Goal: Complete application form: Complete application form

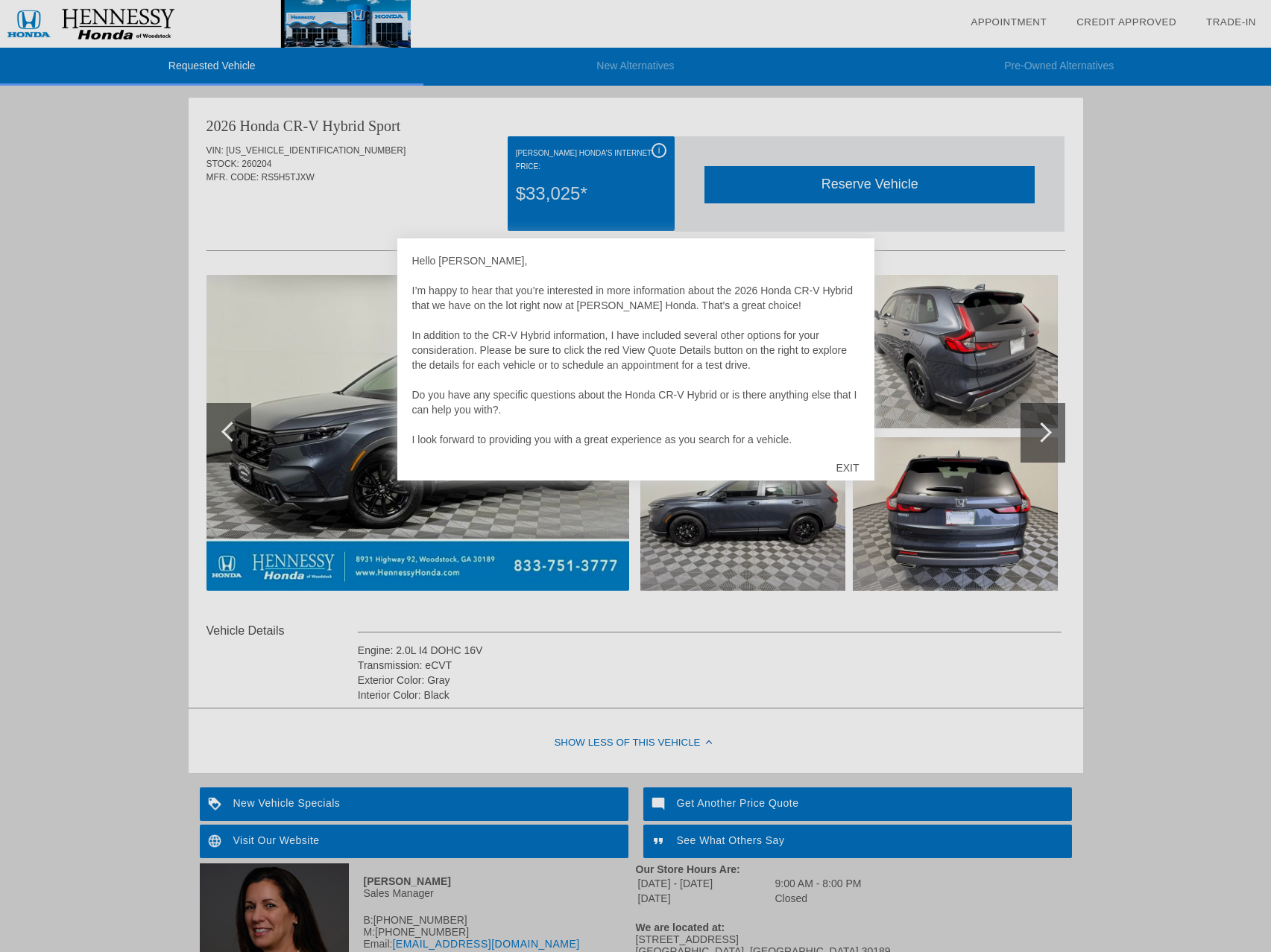
click at [849, 469] on div "EXIT" at bounding box center [847, 467] width 53 height 44
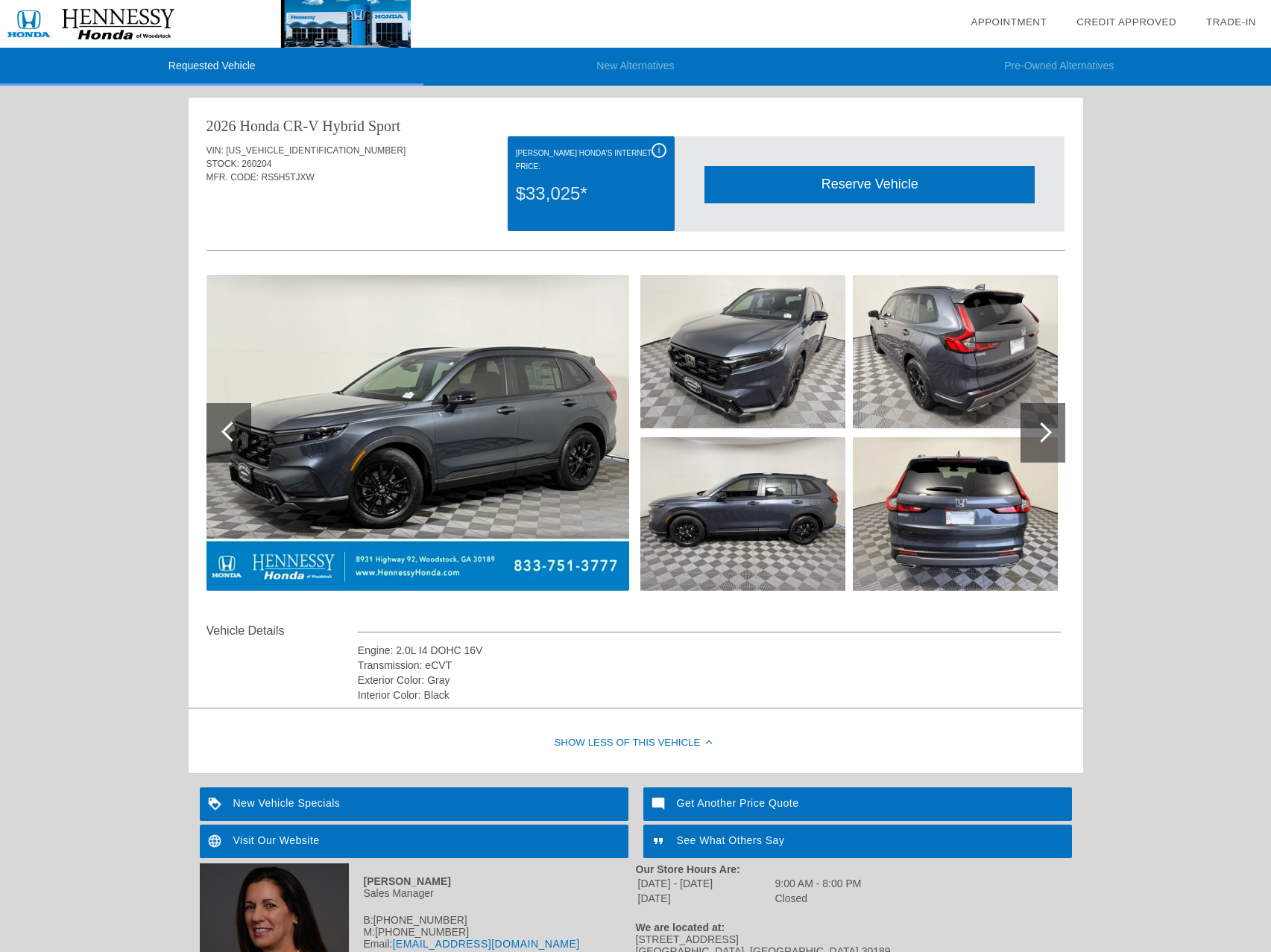
click at [1060, 440] on div at bounding box center [1042, 432] width 44 height 60
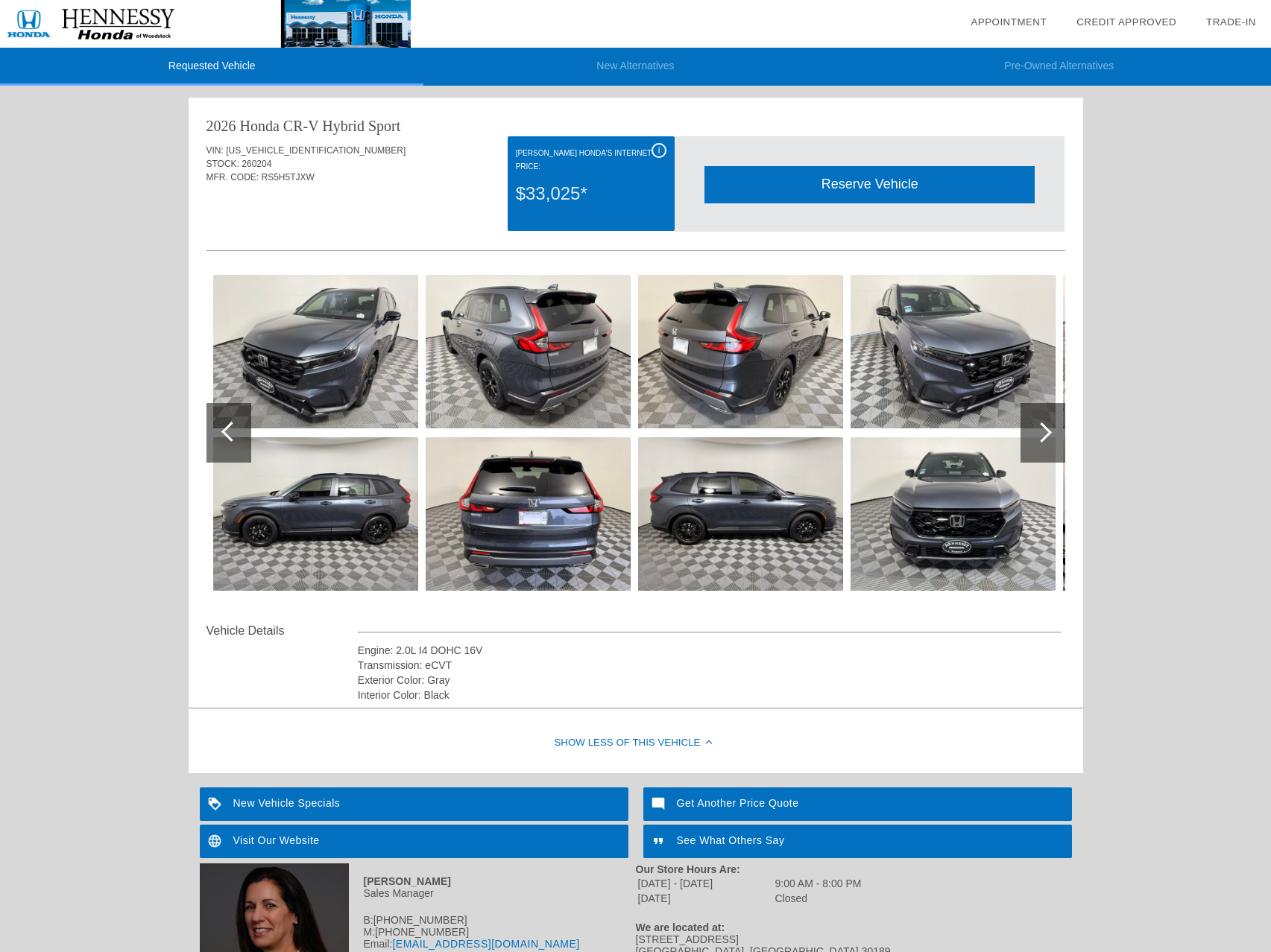
click at [1056, 440] on div at bounding box center [1042, 432] width 44 height 60
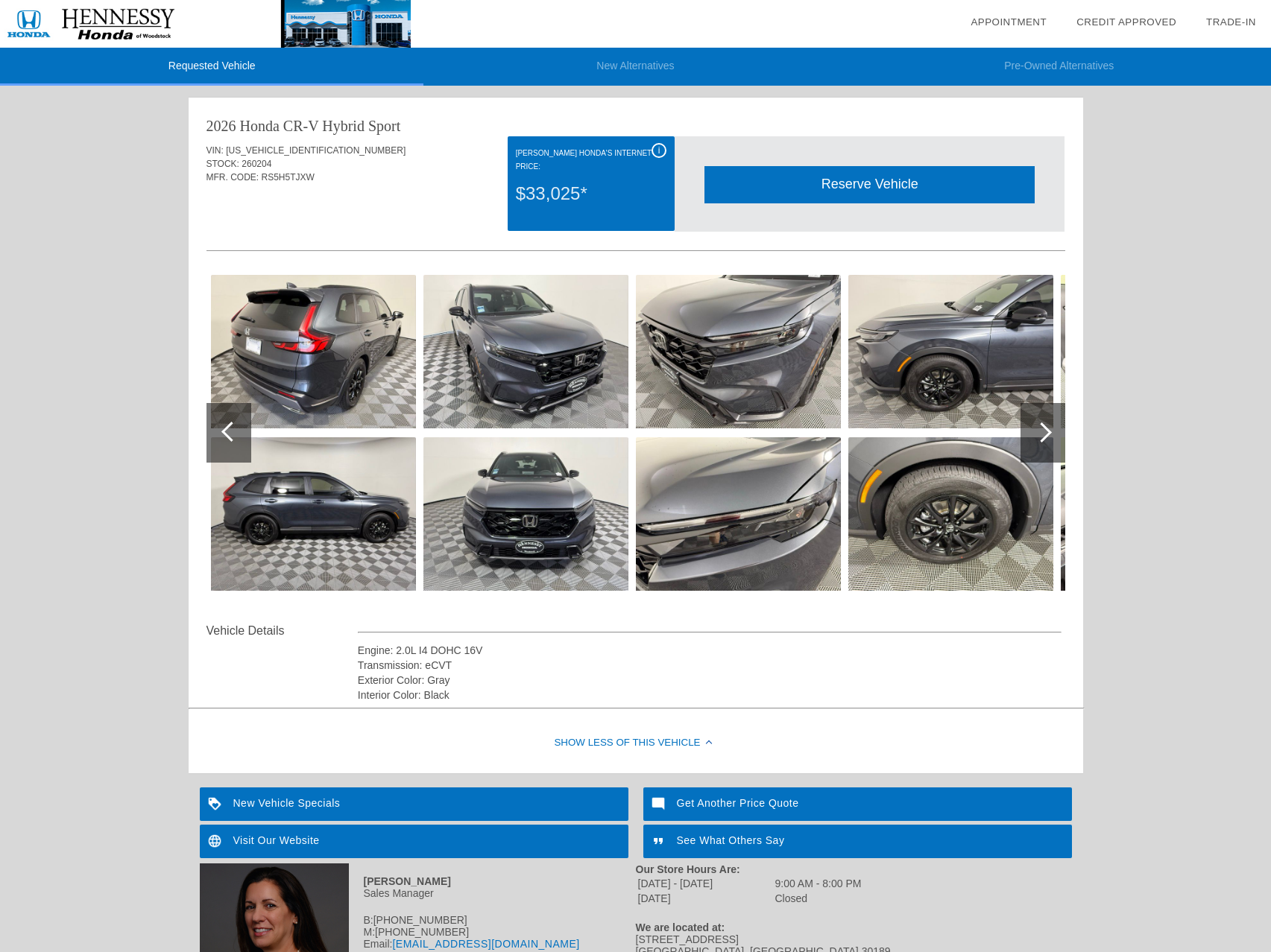
click at [1056, 440] on div at bounding box center [1042, 432] width 44 height 60
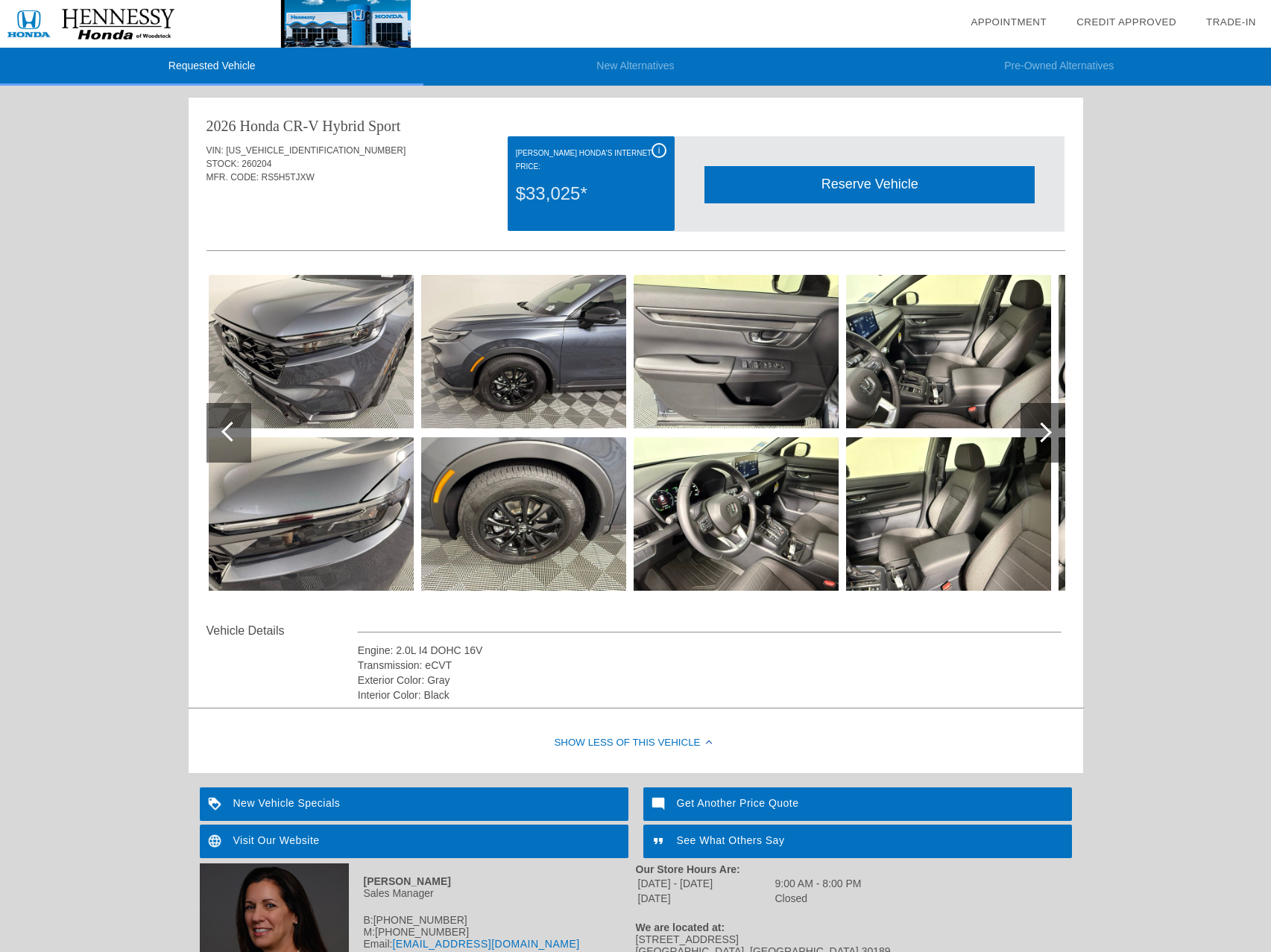
click at [1056, 440] on div at bounding box center [1042, 432] width 44 height 60
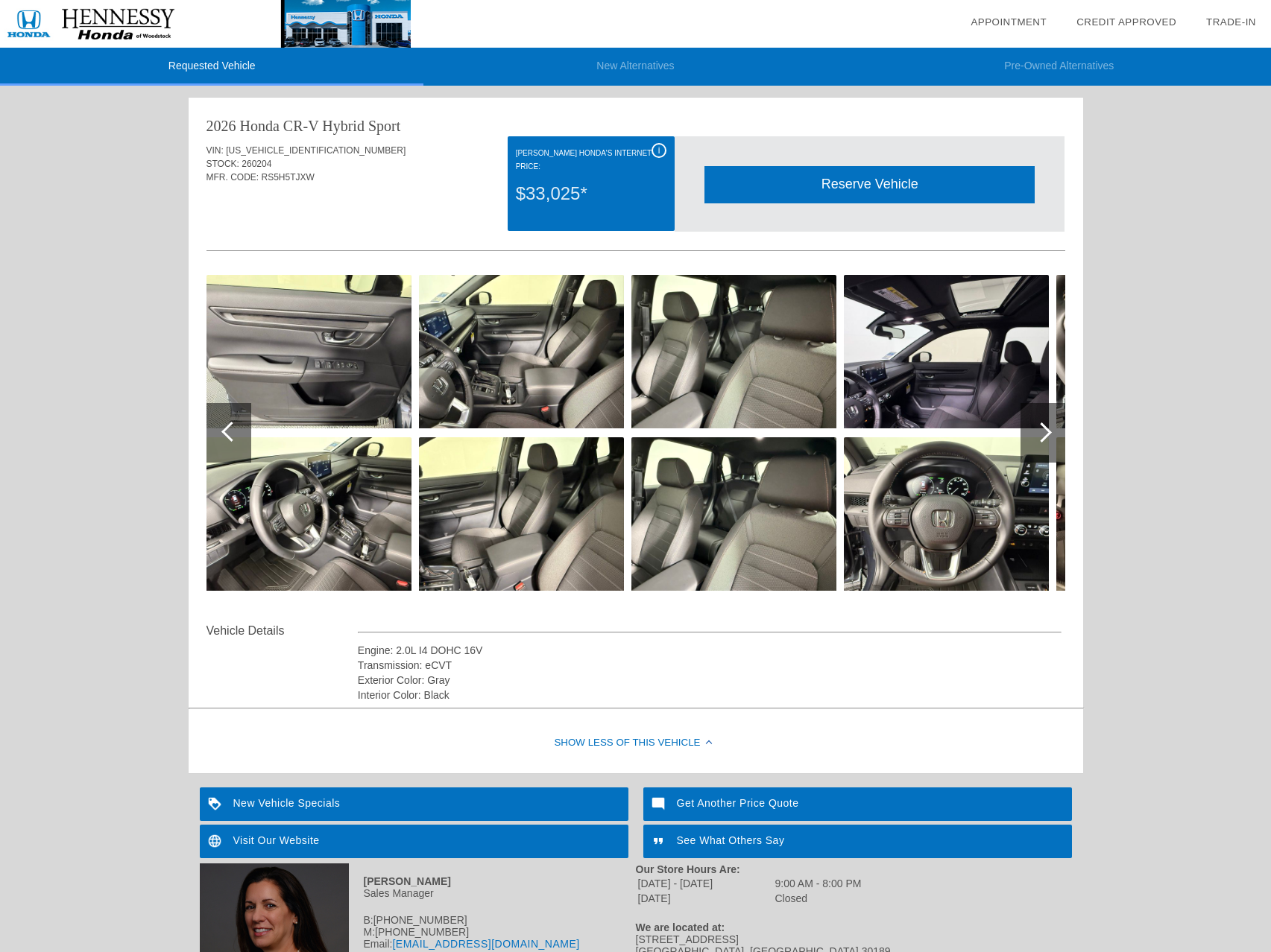
click at [1056, 440] on div at bounding box center [1042, 432] width 44 height 60
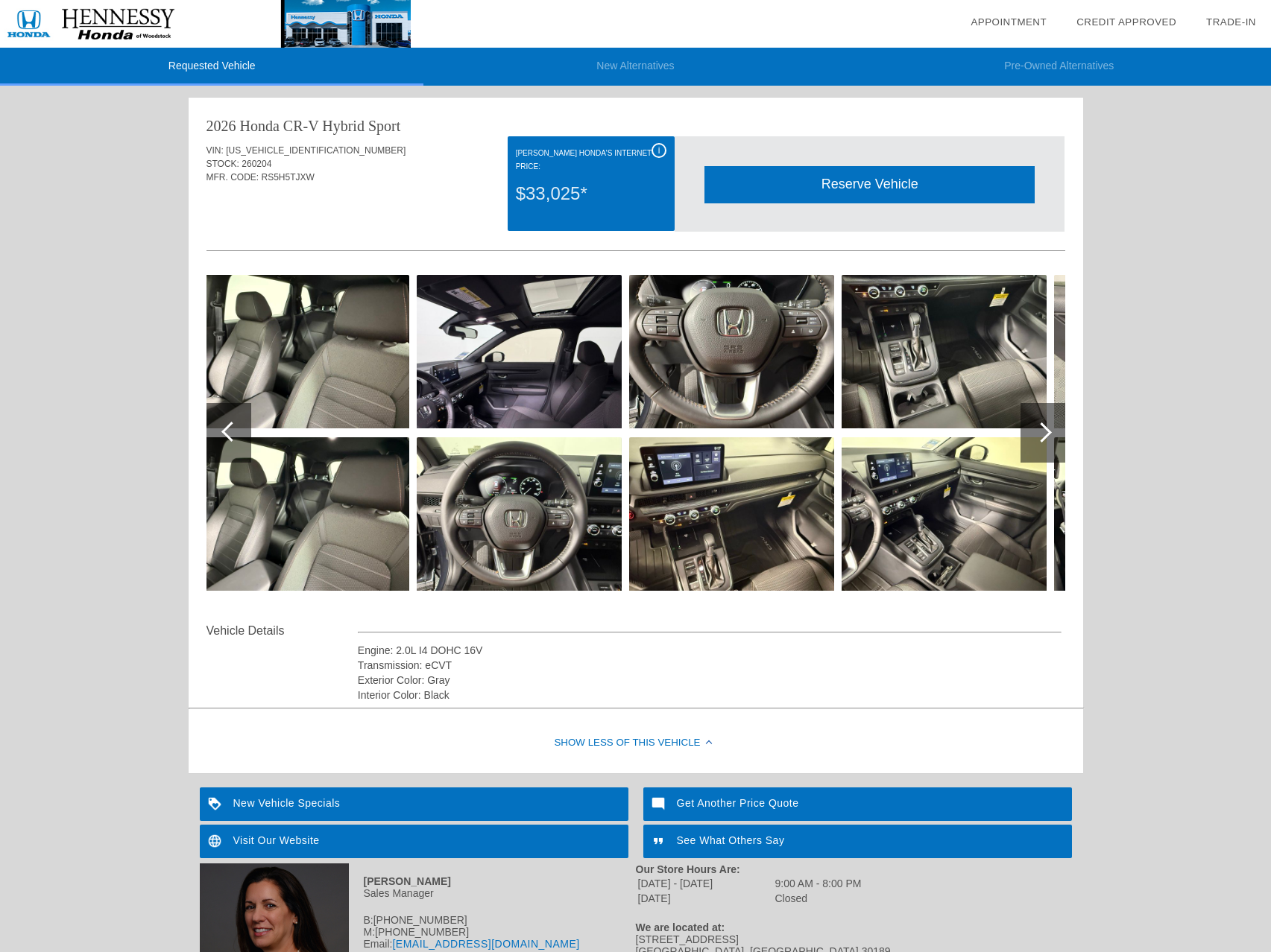
click at [1056, 440] on div at bounding box center [1042, 432] width 44 height 60
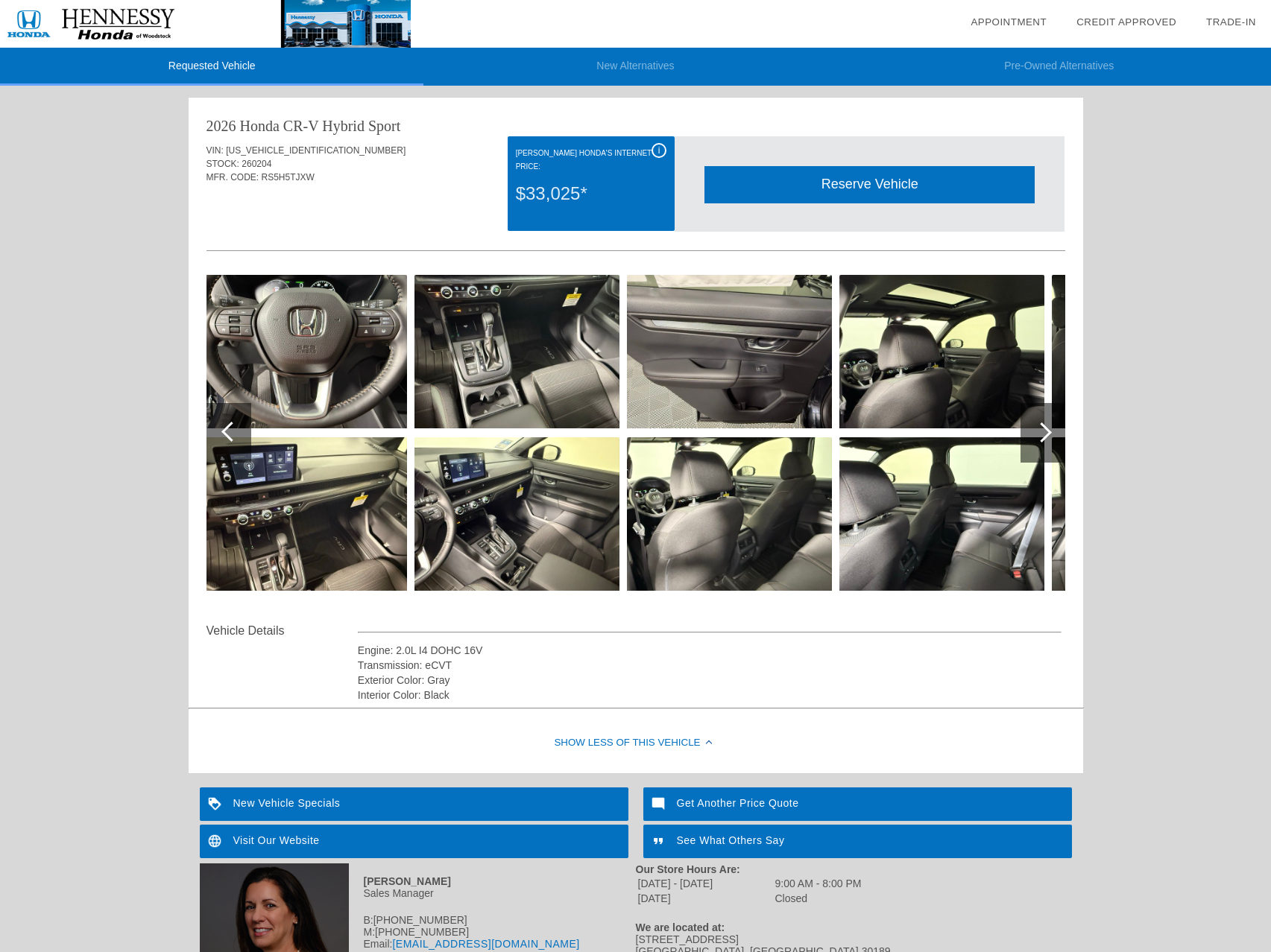
click at [1056, 440] on div at bounding box center [1042, 432] width 44 height 60
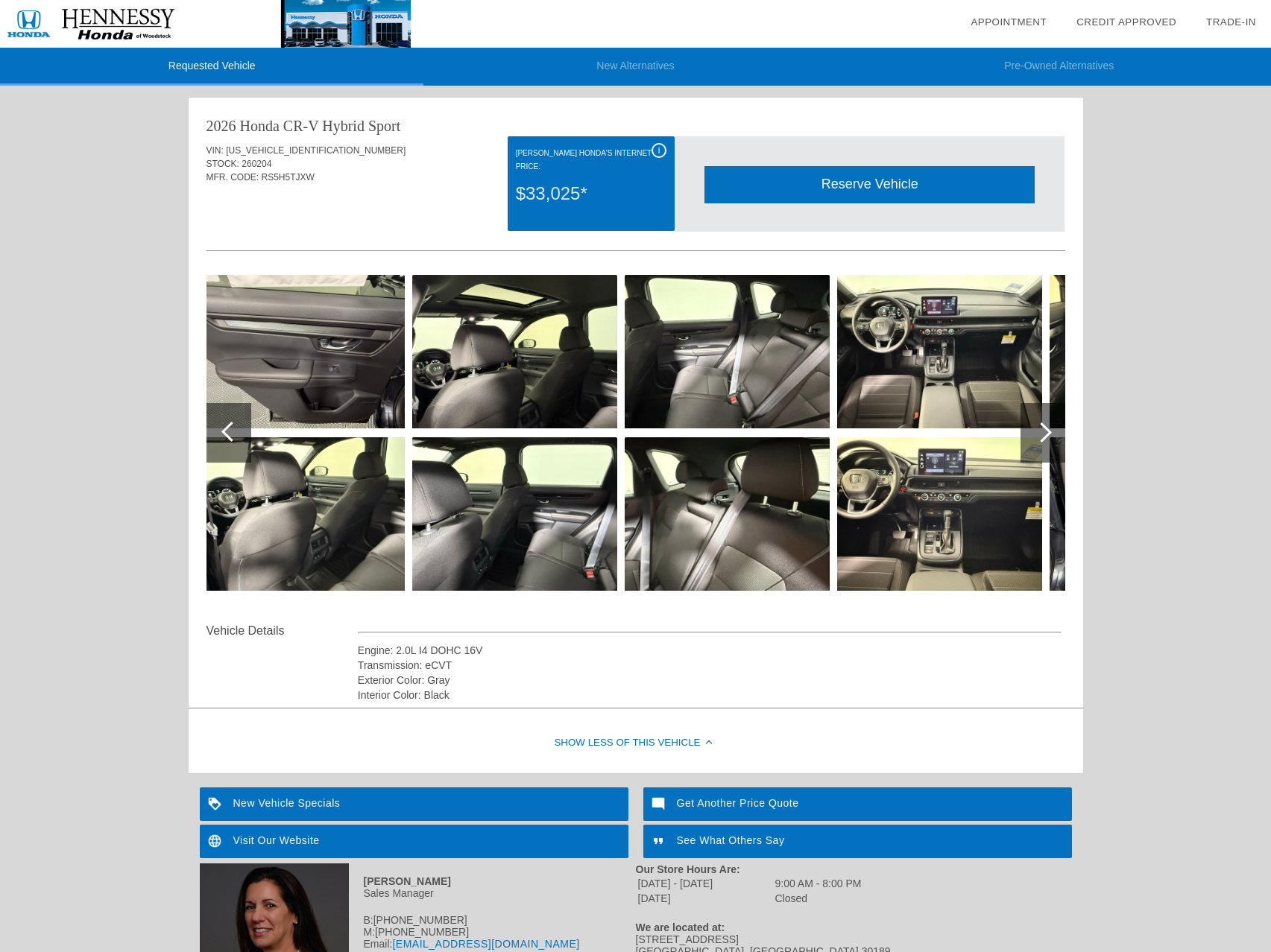
click at [1056, 440] on div at bounding box center [1042, 432] width 44 height 60
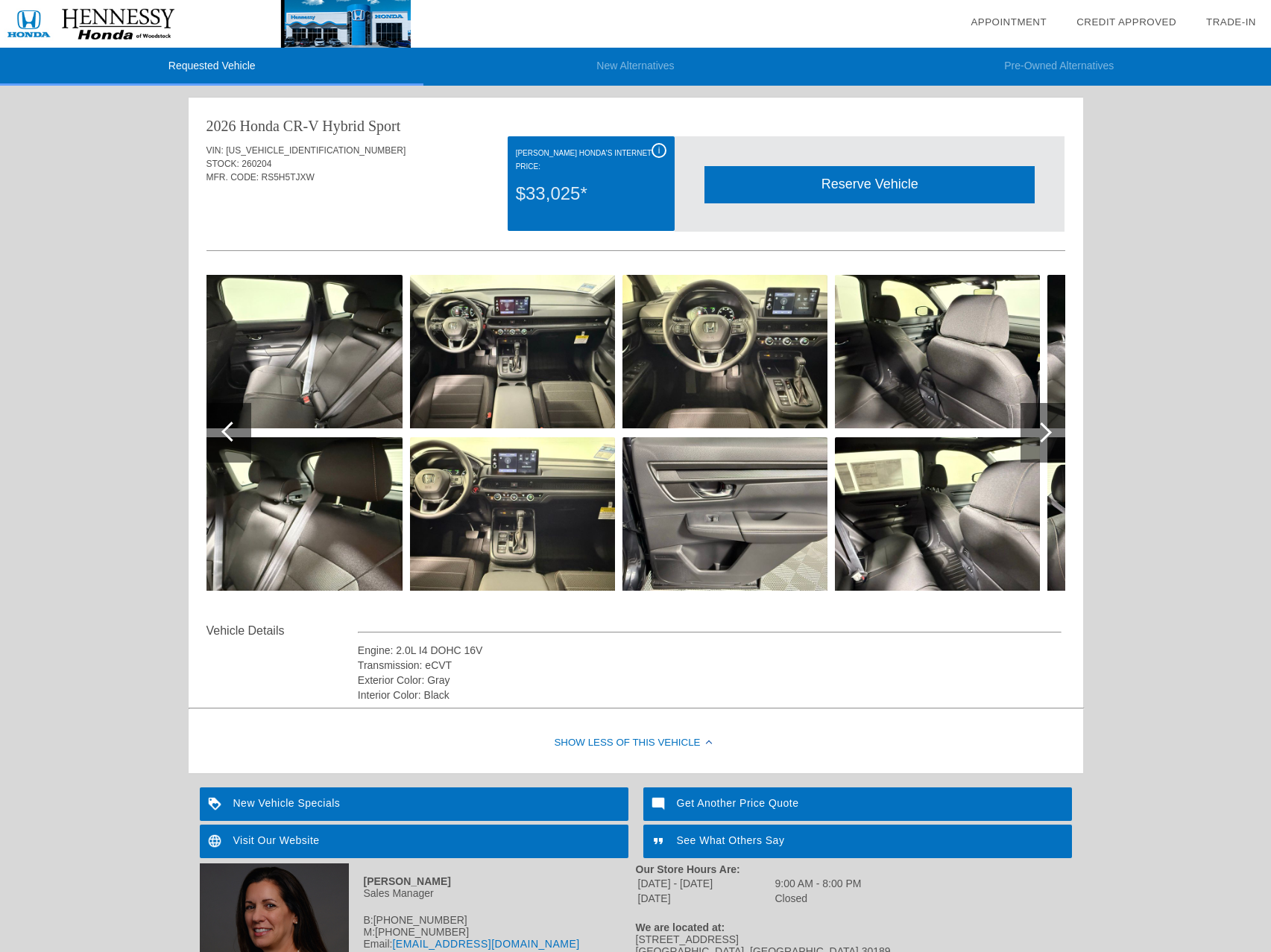
click at [1056, 440] on div at bounding box center [1042, 432] width 44 height 60
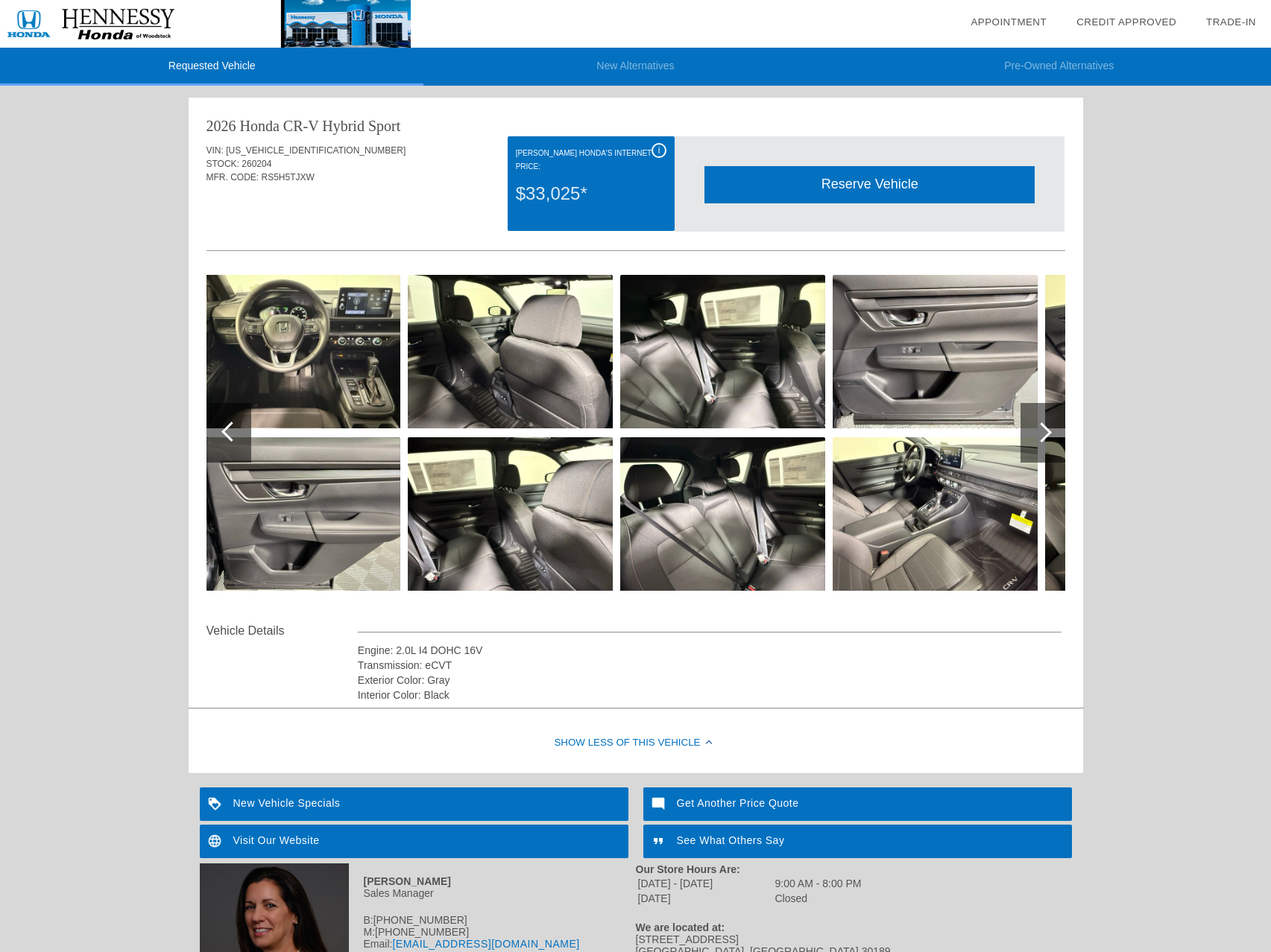
click at [1056, 440] on div at bounding box center [1042, 432] width 44 height 60
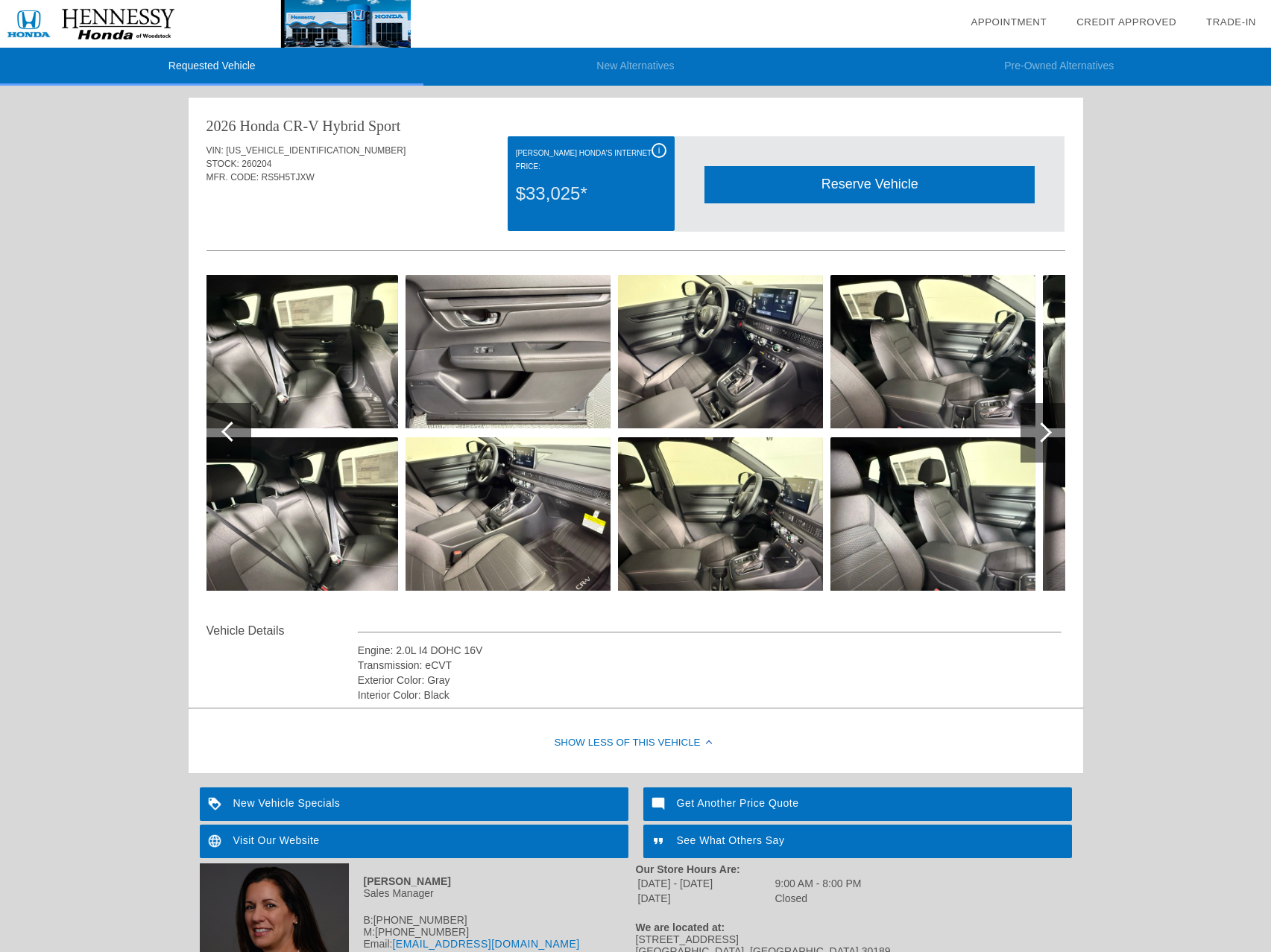
click at [1056, 440] on div at bounding box center [1042, 432] width 44 height 60
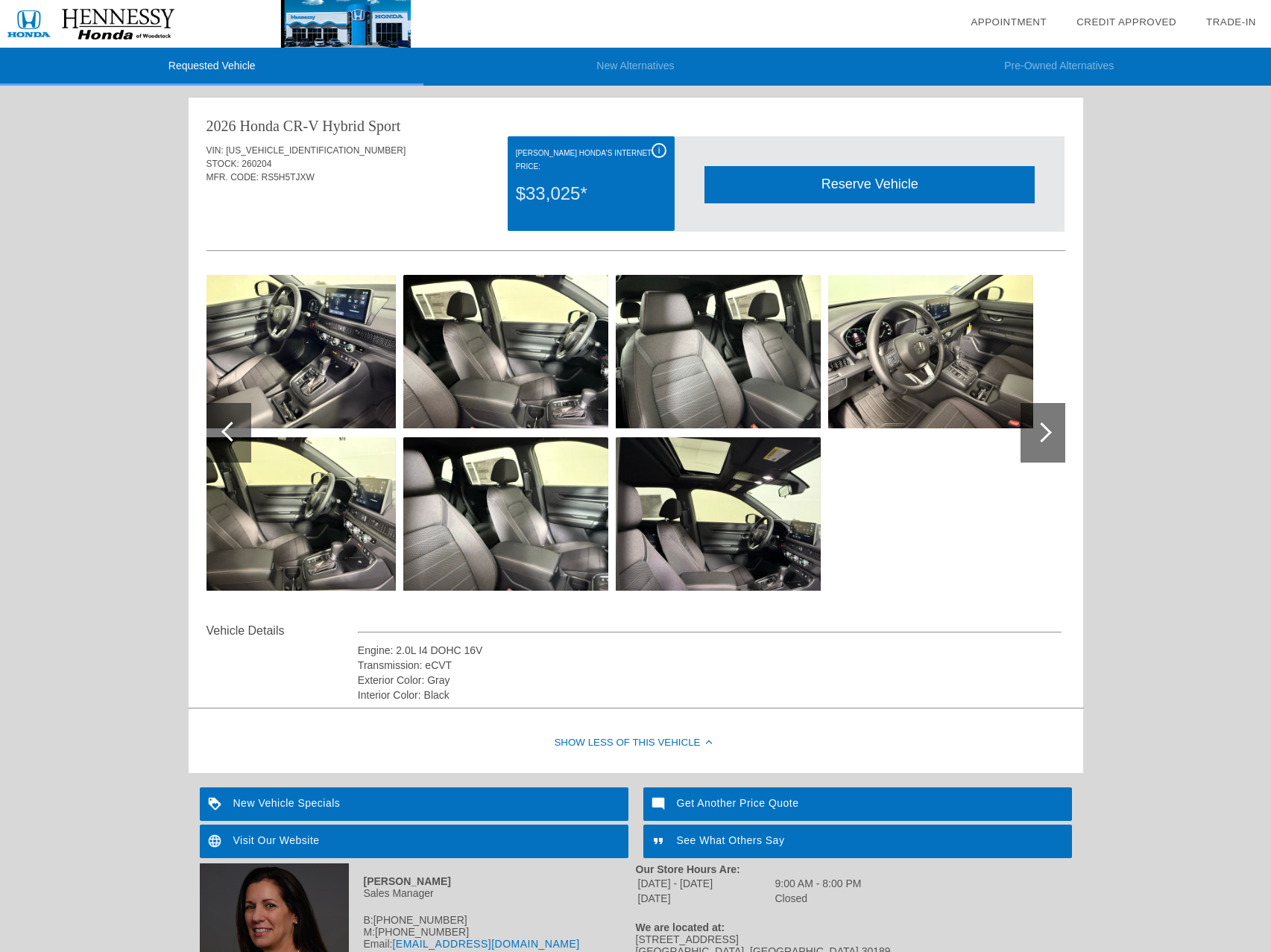
click at [1056, 440] on div at bounding box center [1042, 432] width 44 height 60
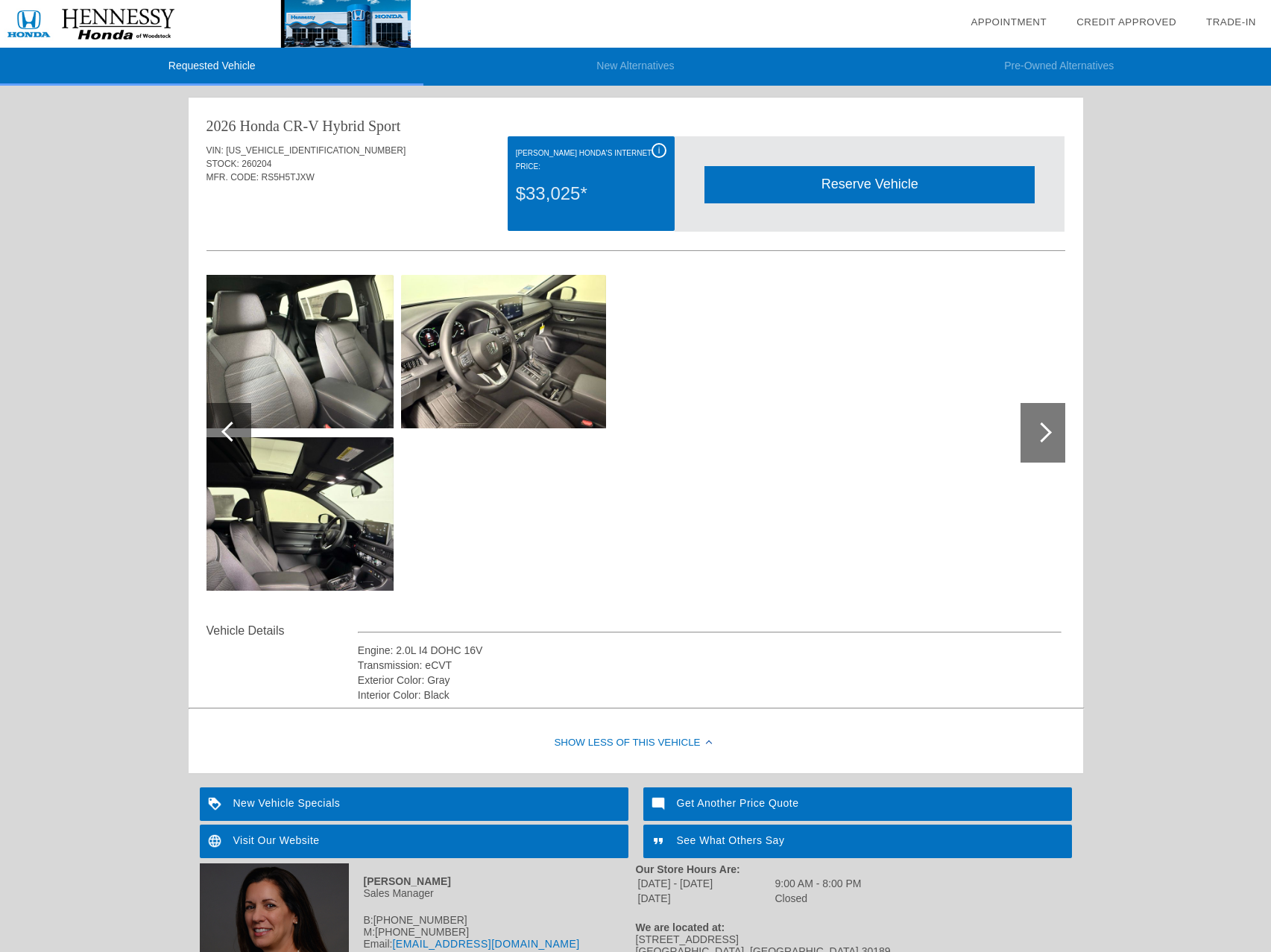
click at [218, 439] on div at bounding box center [228, 432] width 44 height 60
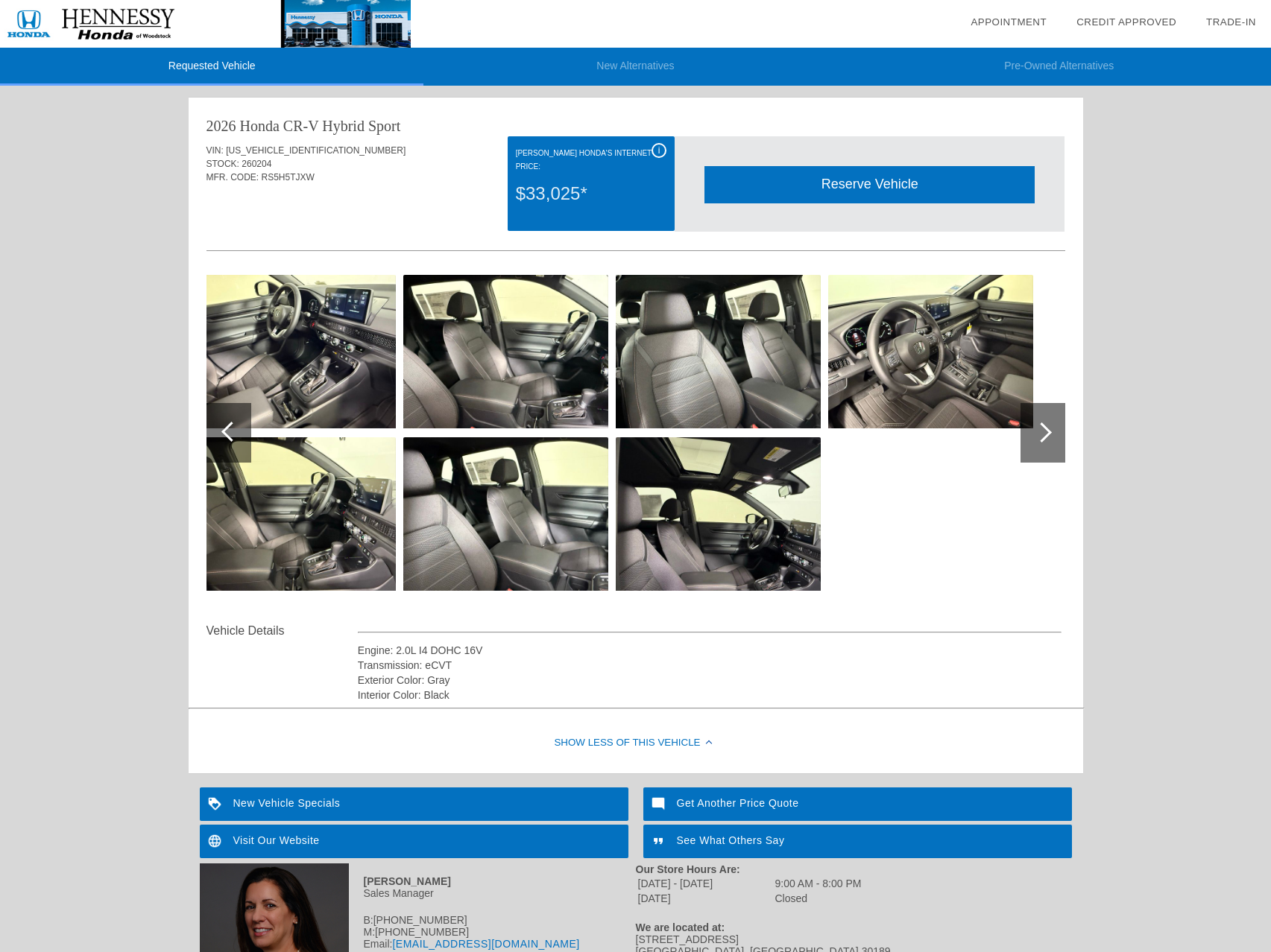
click at [218, 439] on div at bounding box center [228, 432] width 44 height 60
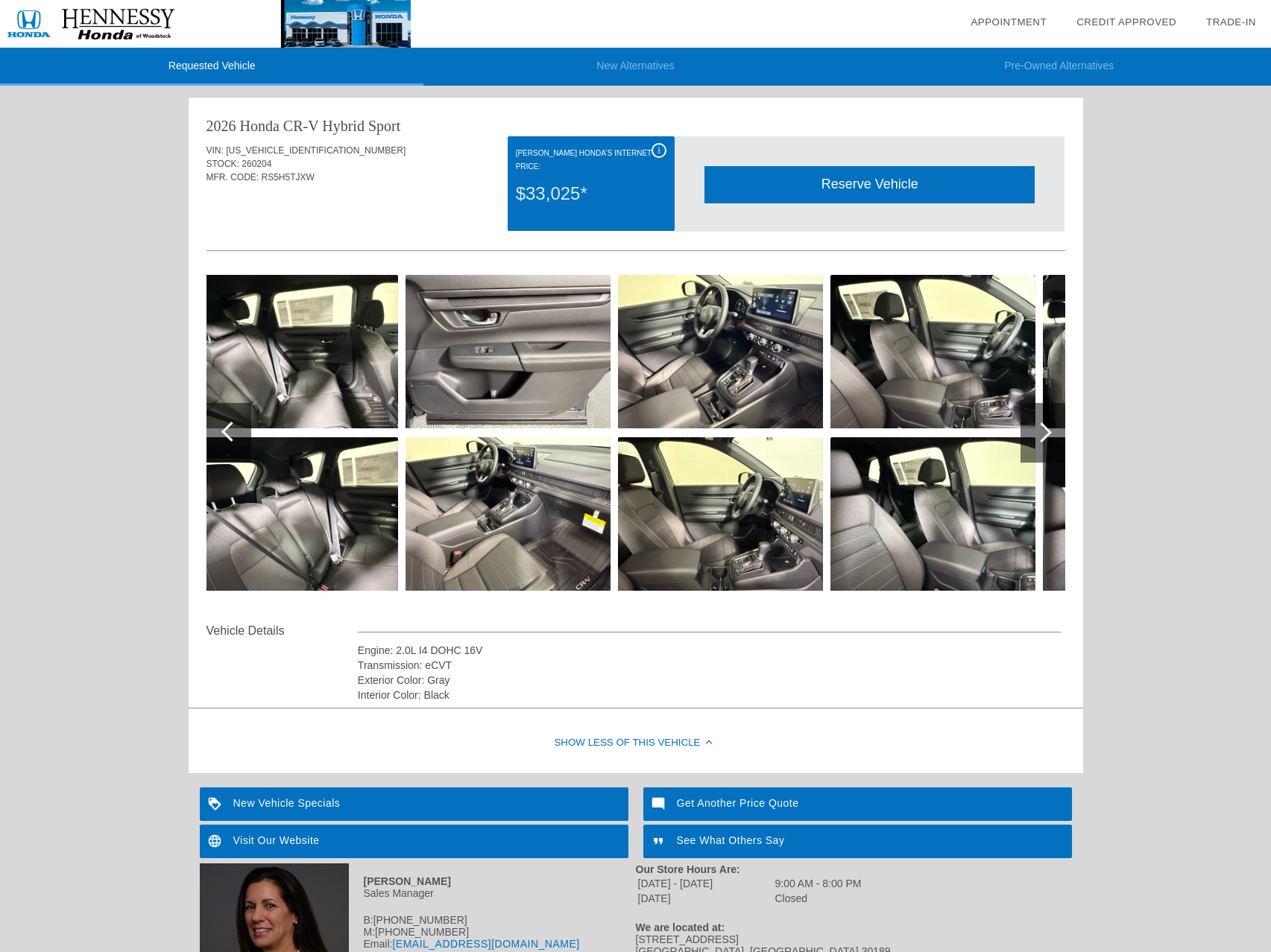
click at [218, 439] on div at bounding box center [228, 432] width 44 height 60
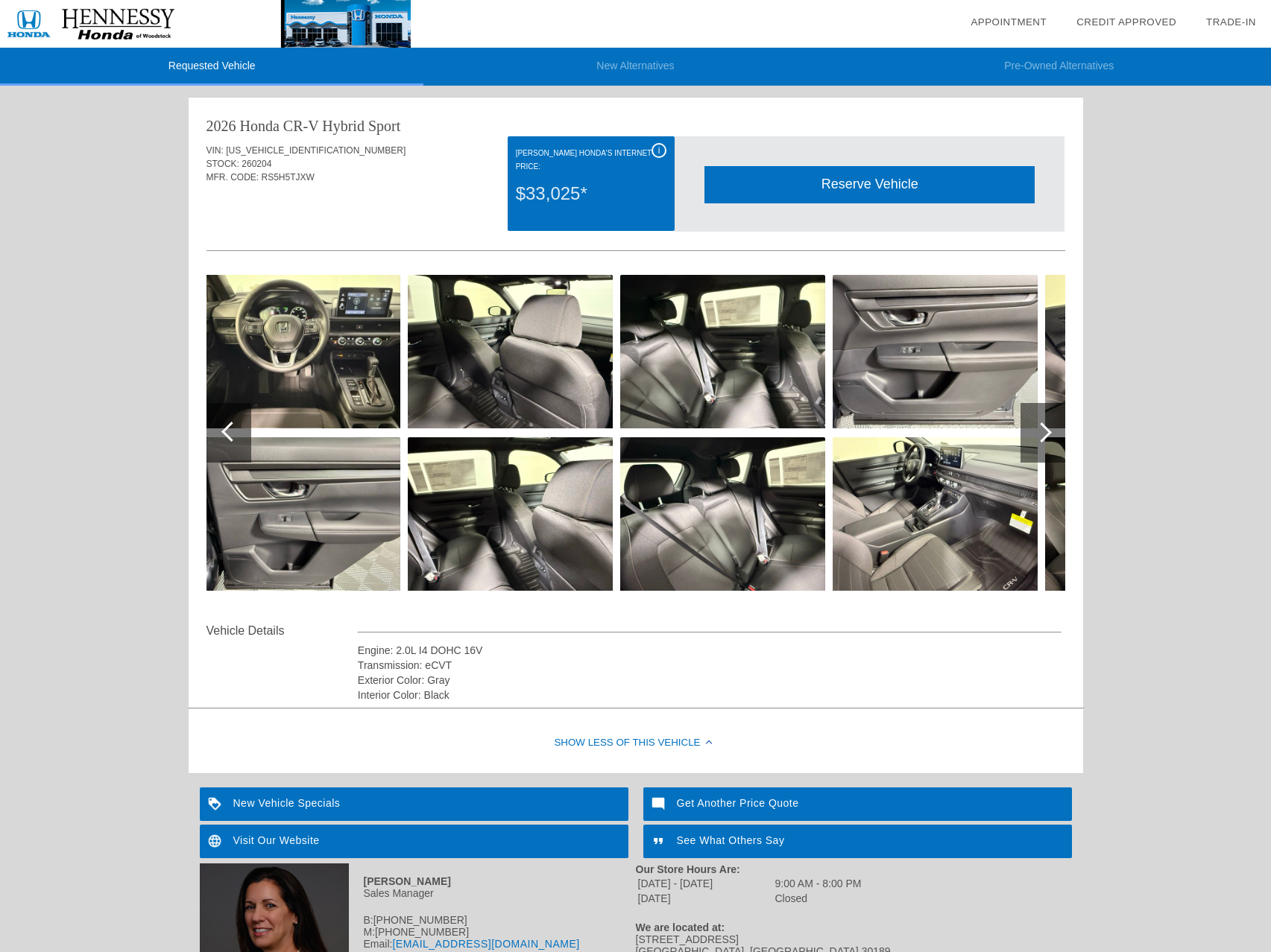
click at [218, 439] on div at bounding box center [228, 432] width 44 height 60
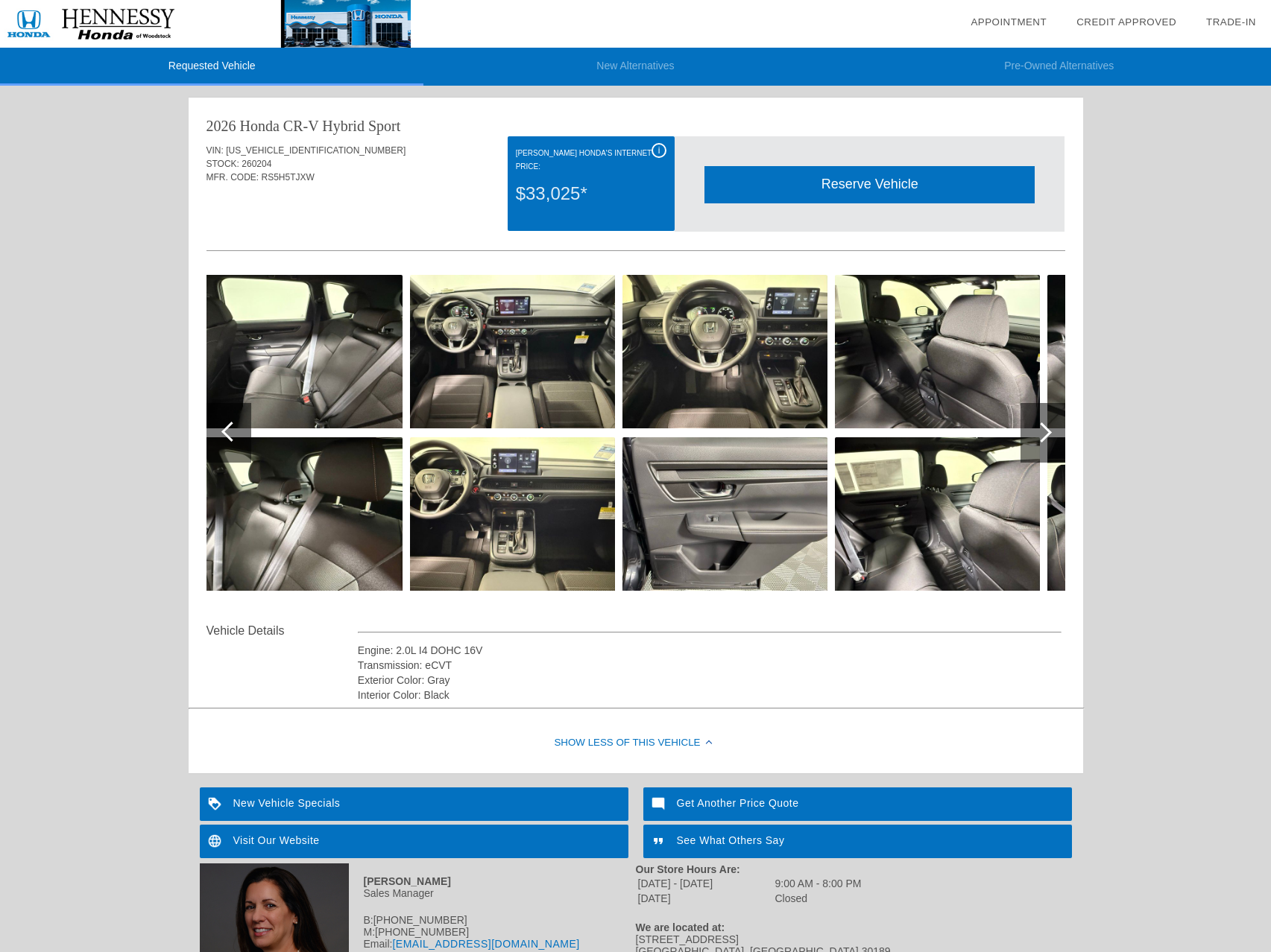
click at [218, 439] on div at bounding box center [228, 432] width 44 height 60
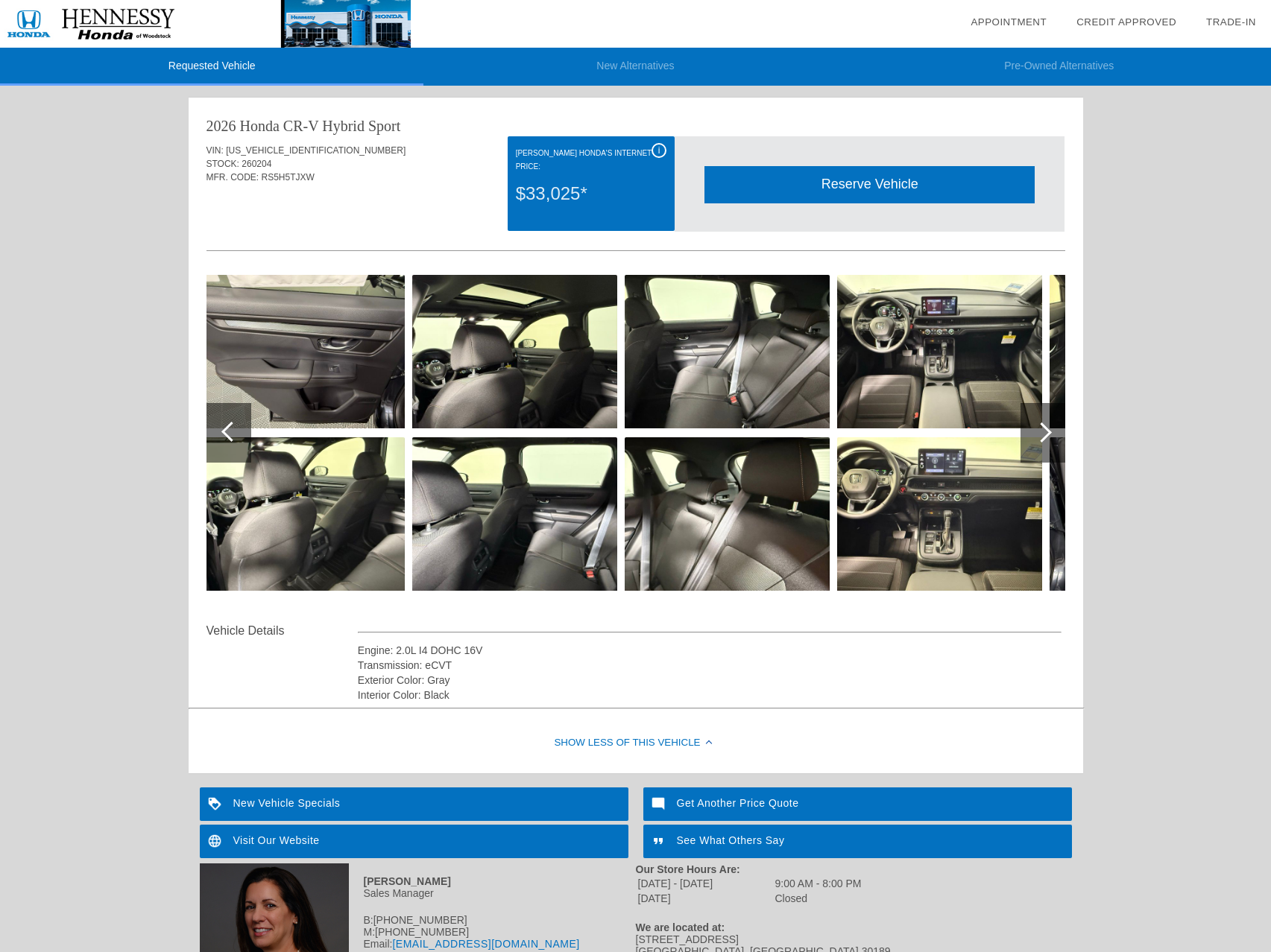
click at [218, 439] on div at bounding box center [228, 432] width 44 height 60
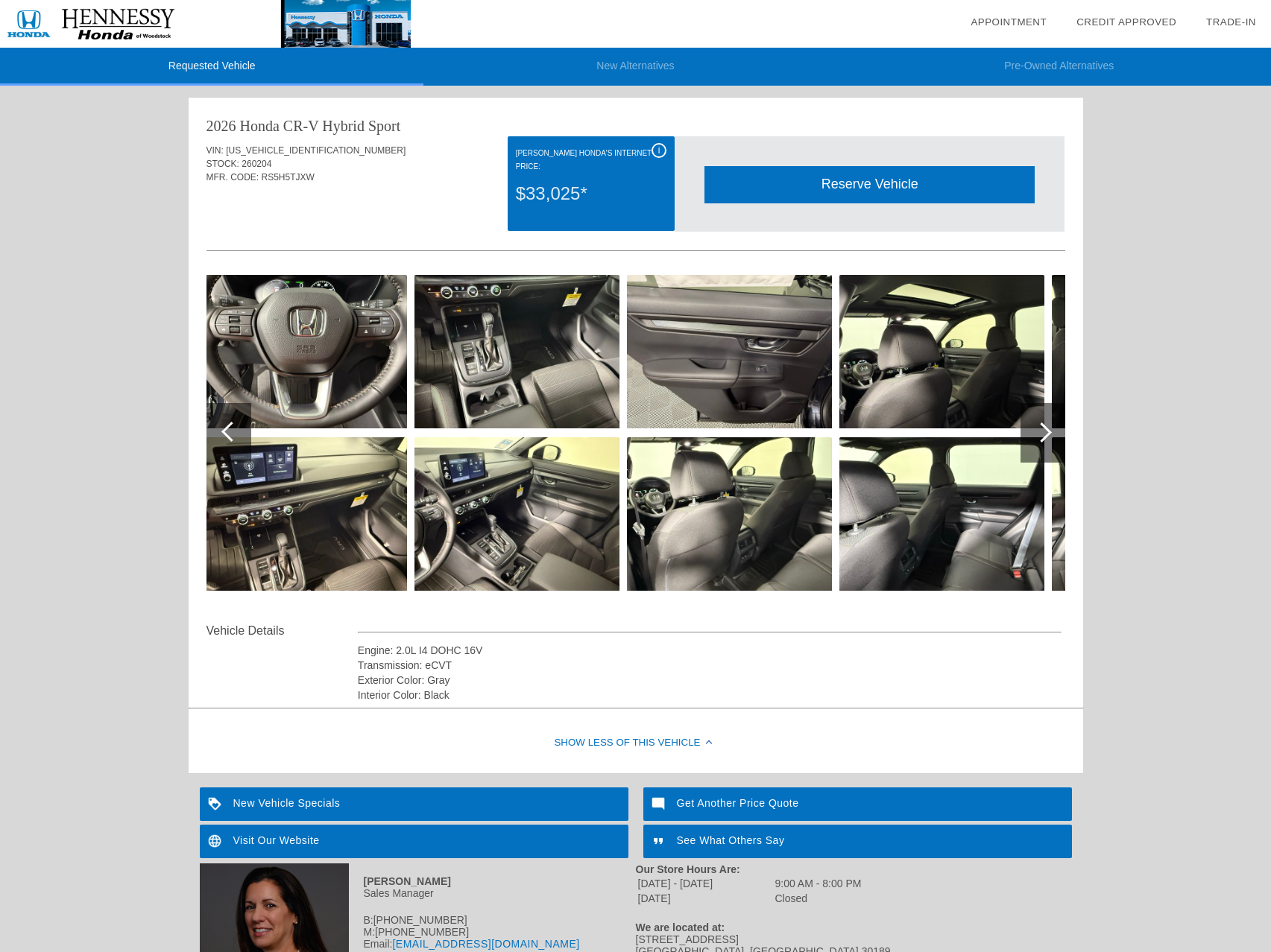
click at [218, 439] on div at bounding box center [228, 432] width 44 height 60
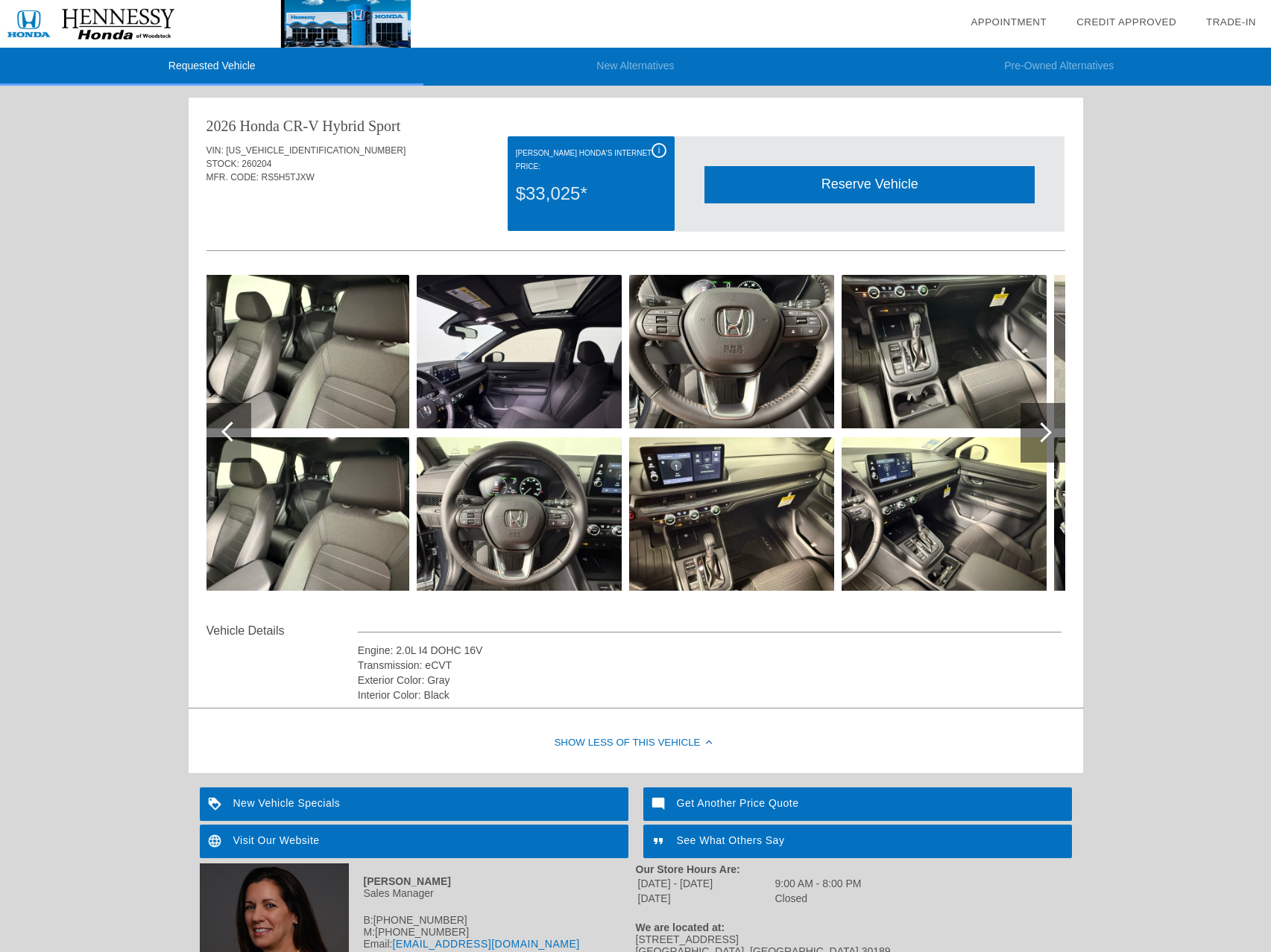
click at [218, 439] on div at bounding box center [228, 432] width 44 height 60
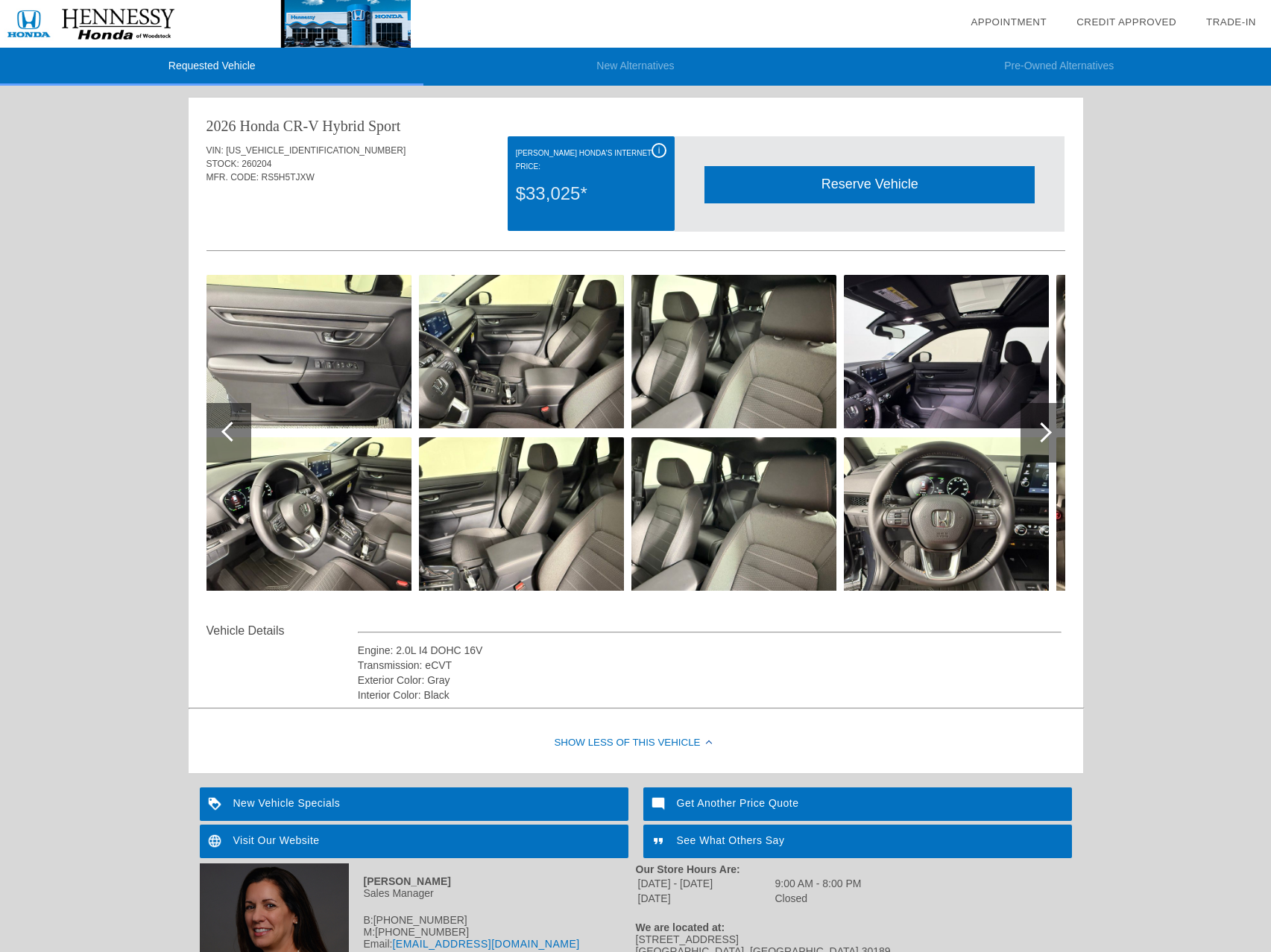
click at [1048, 427] on div at bounding box center [1042, 432] width 44 height 60
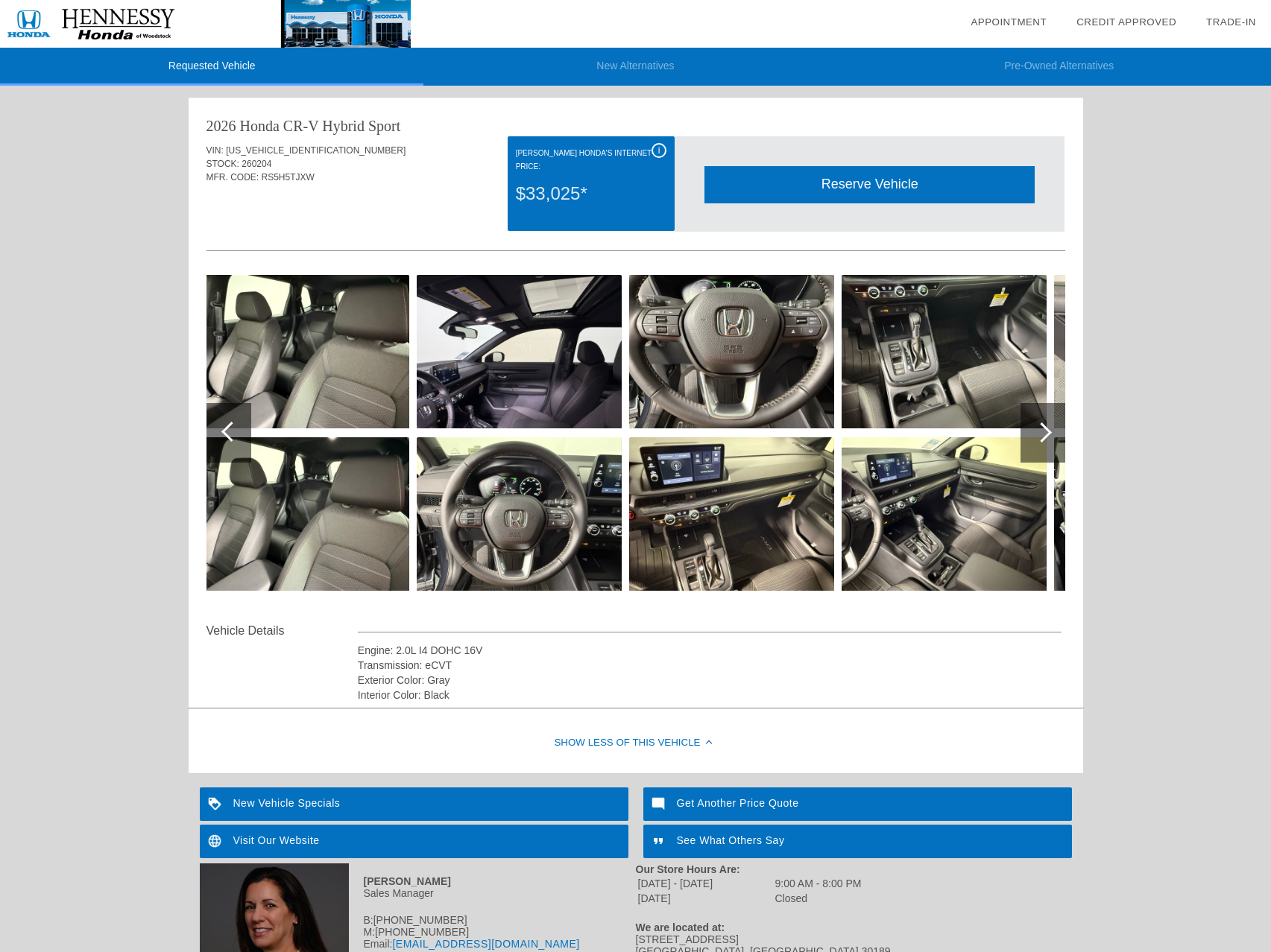
click at [1048, 427] on div at bounding box center [1042, 432] width 44 height 60
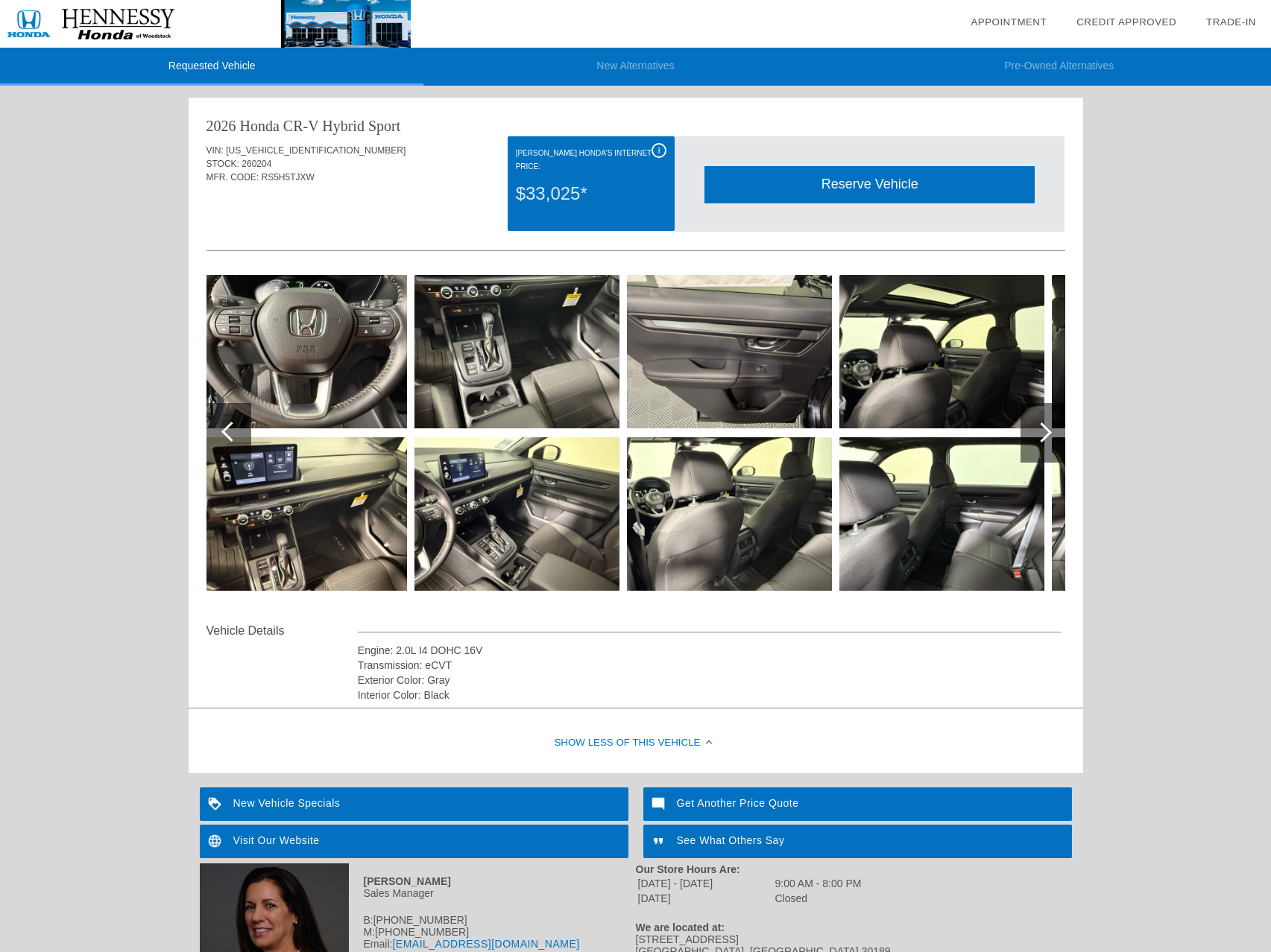
click at [1048, 427] on div at bounding box center [1042, 432] width 44 height 60
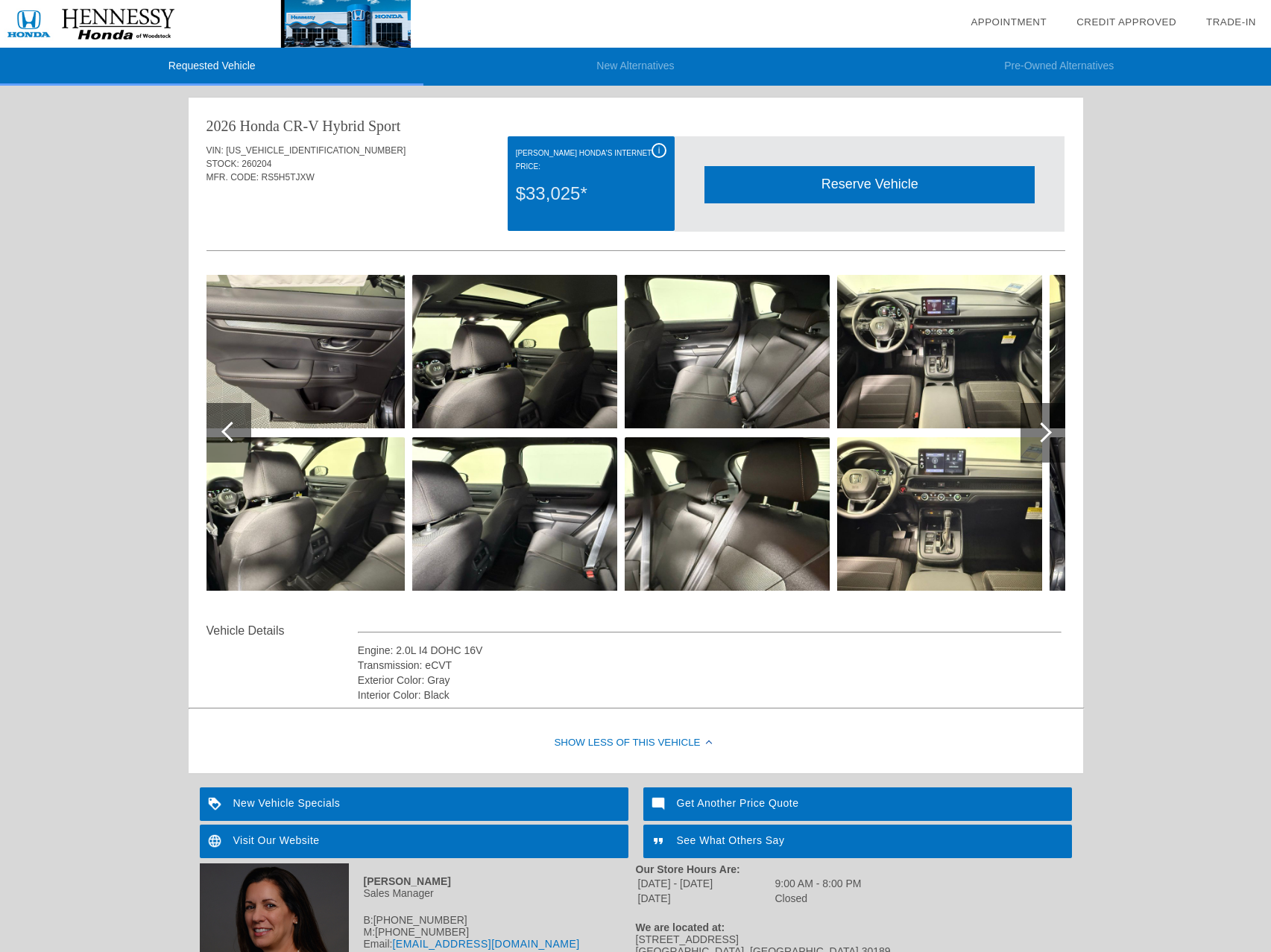
click at [1048, 427] on div at bounding box center [1042, 432] width 44 height 60
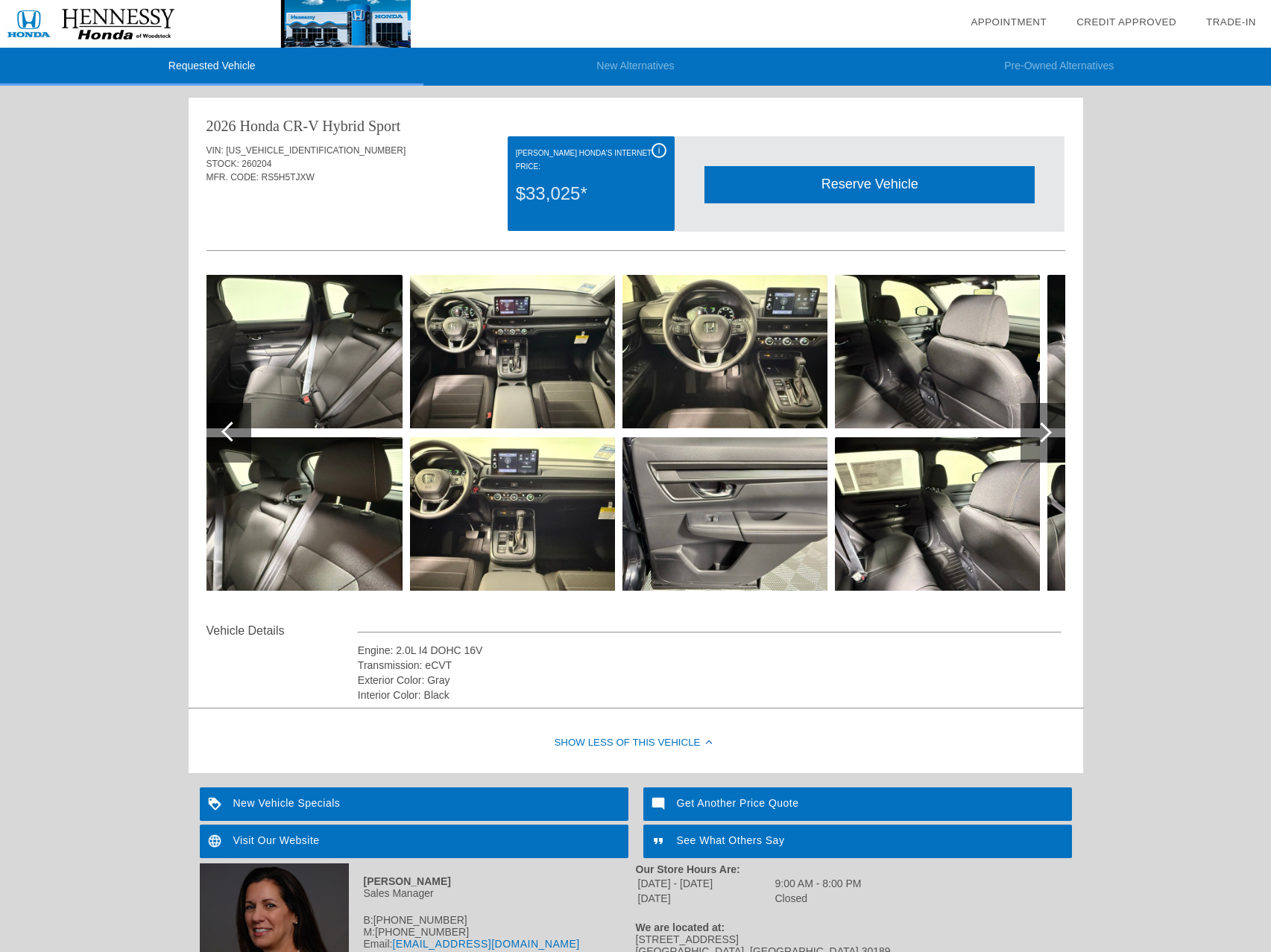
click at [1048, 427] on div at bounding box center [1042, 432] width 44 height 60
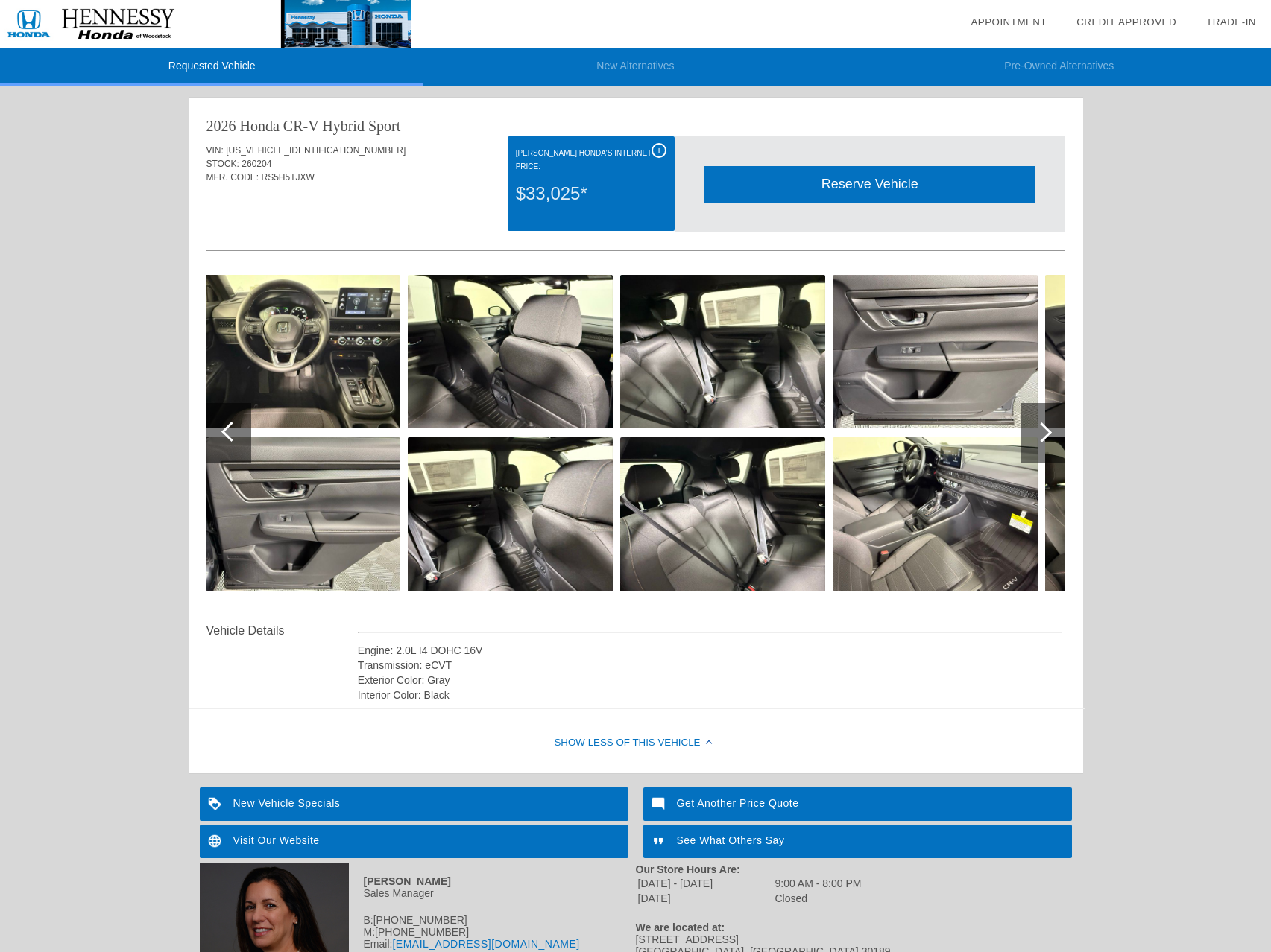
click at [1048, 427] on div at bounding box center [1042, 432] width 44 height 60
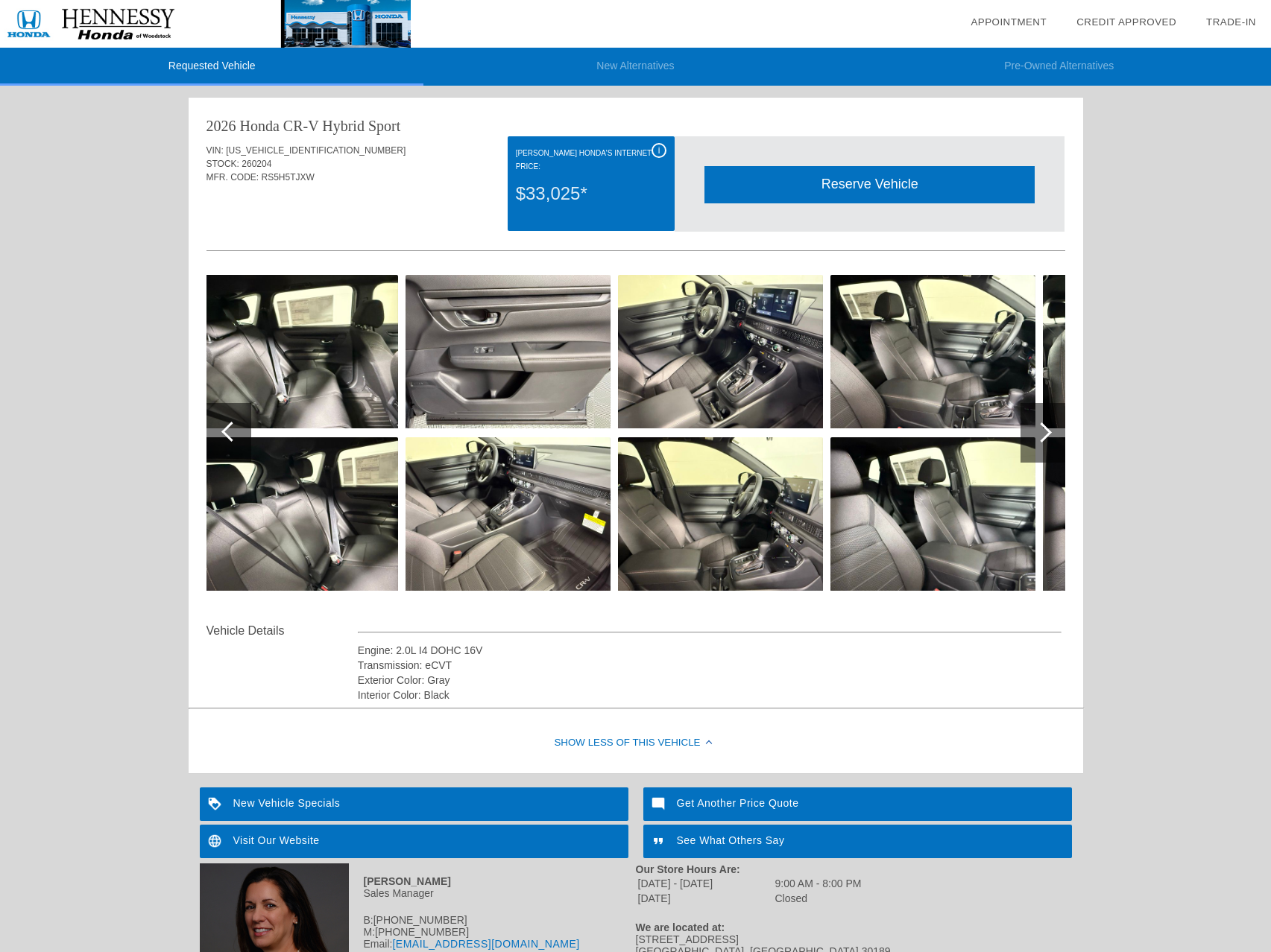
click at [1048, 427] on div at bounding box center [1042, 432] width 44 height 60
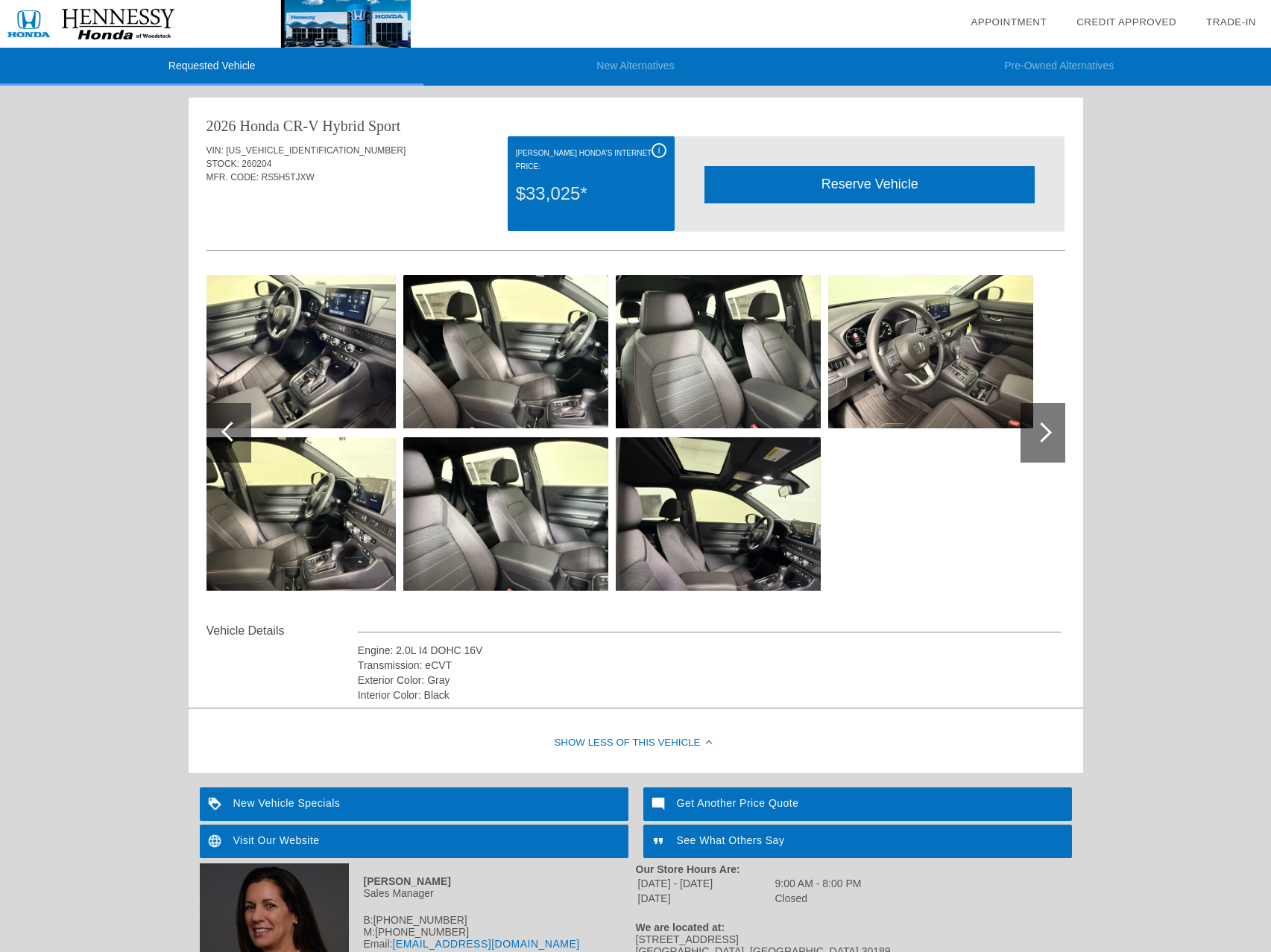
click at [1048, 427] on div at bounding box center [1042, 432] width 44 height 60
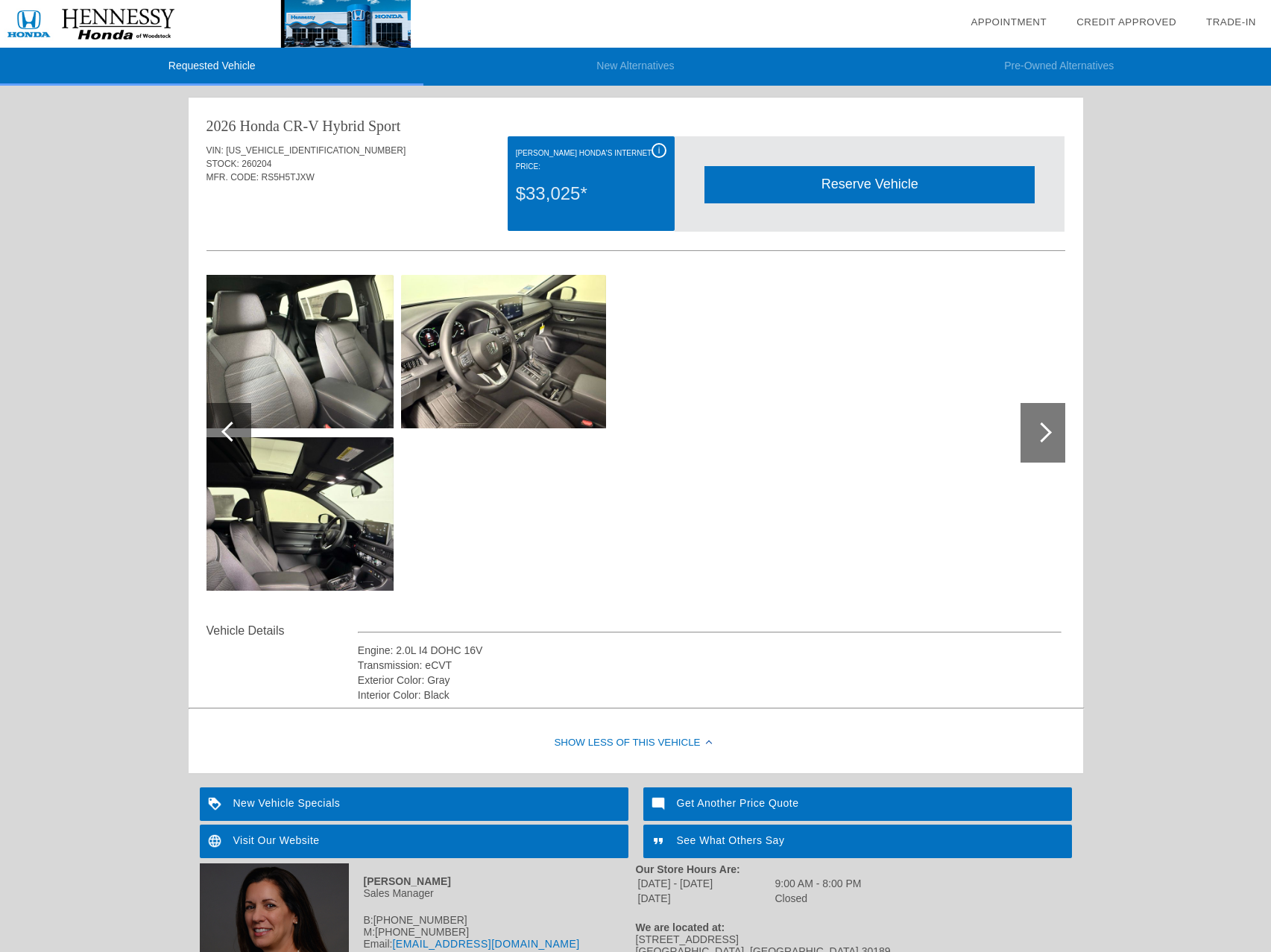
click at [1048, 427] on div at bounding box center [1042, 432] width 44 height 60
click at [239, 438] on div at bounding box center [228, 432] width 44 height 60
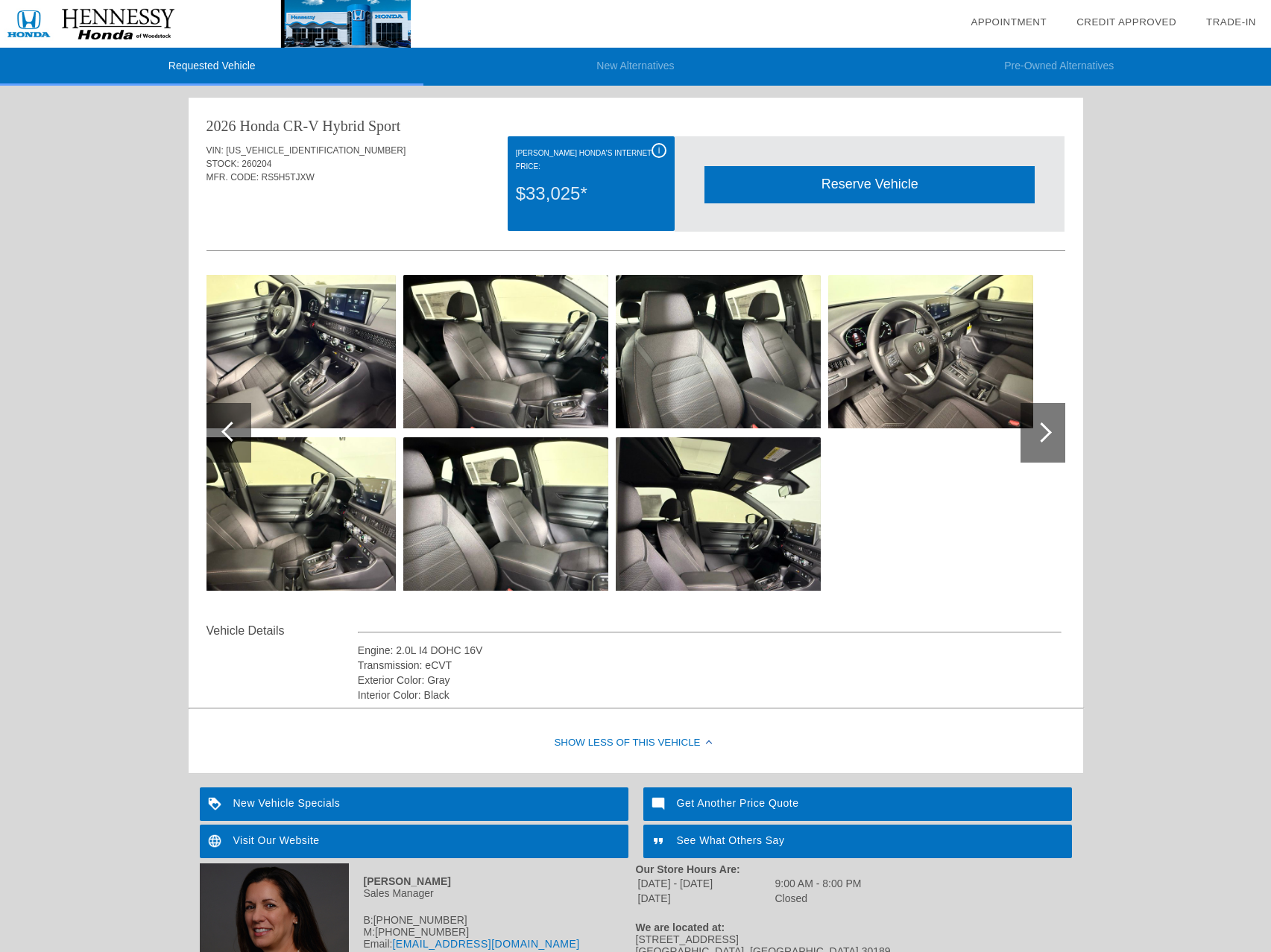
click at [239, 438] on div at bounding box center [228, 432] width 44 height 60
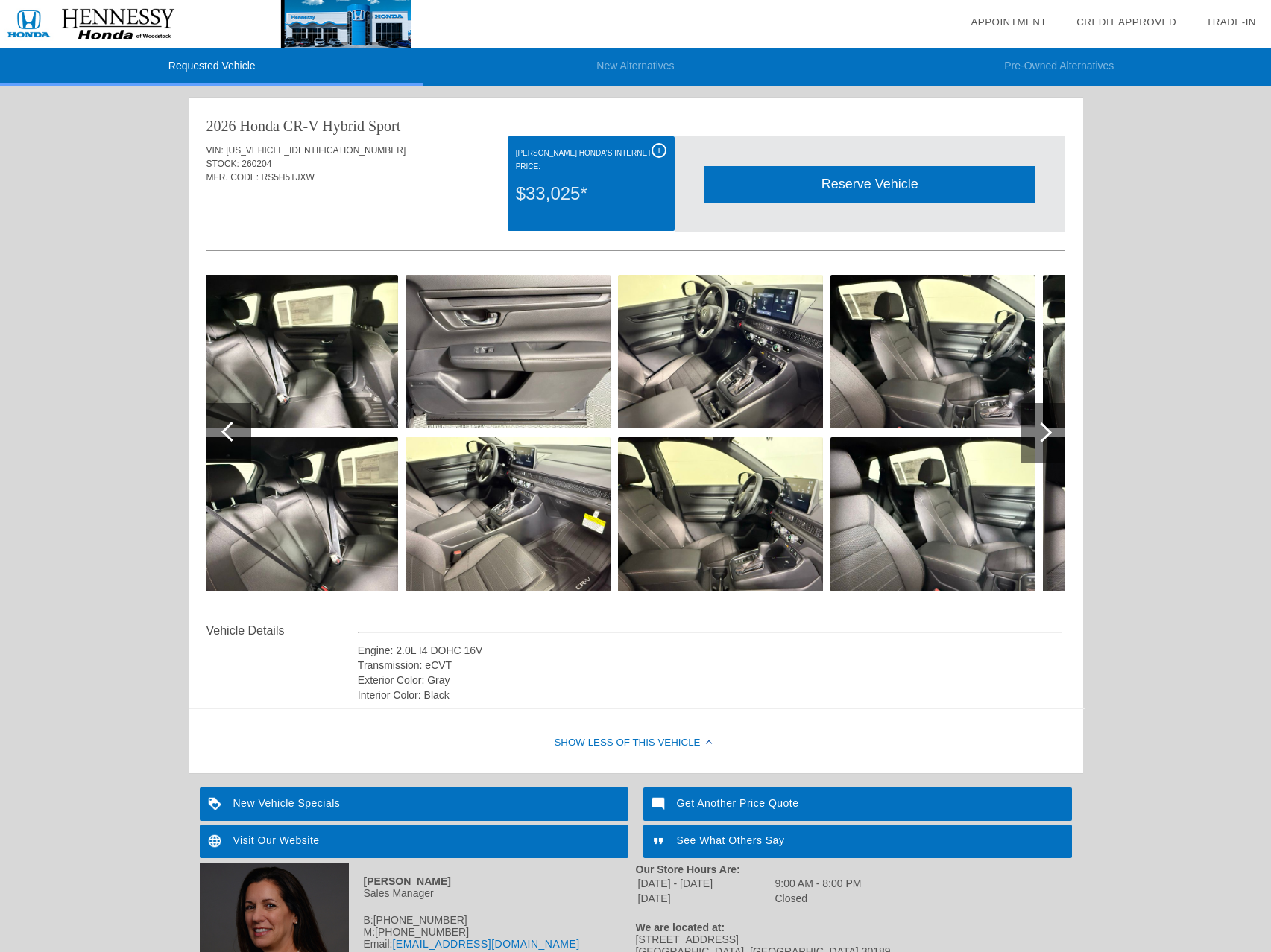
click at [239, 438] on div at bounding box center [228, 432] width 44 height 60
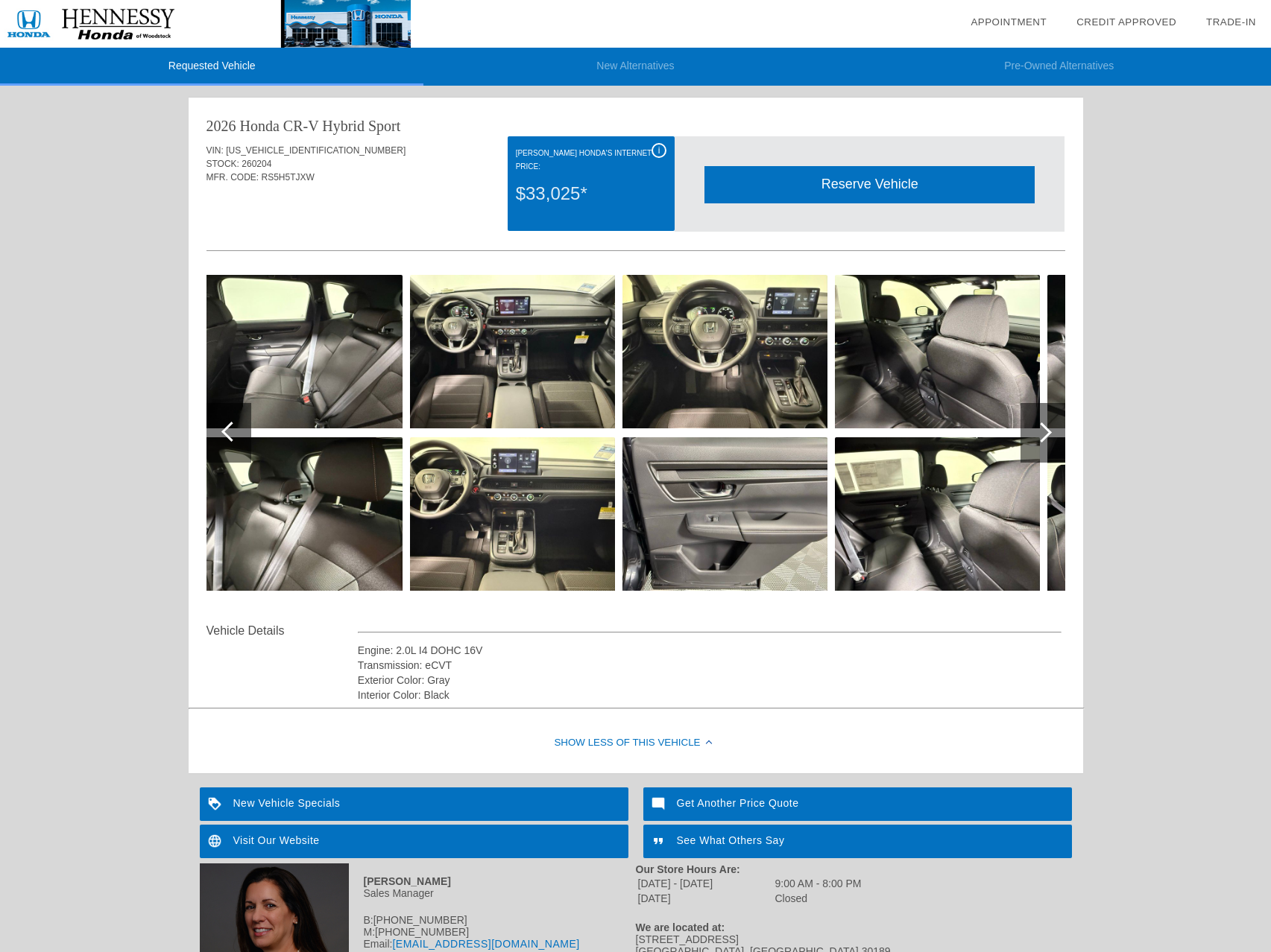
click at [239, 438] on div at bounding box center [228, 432] width 44 height 60
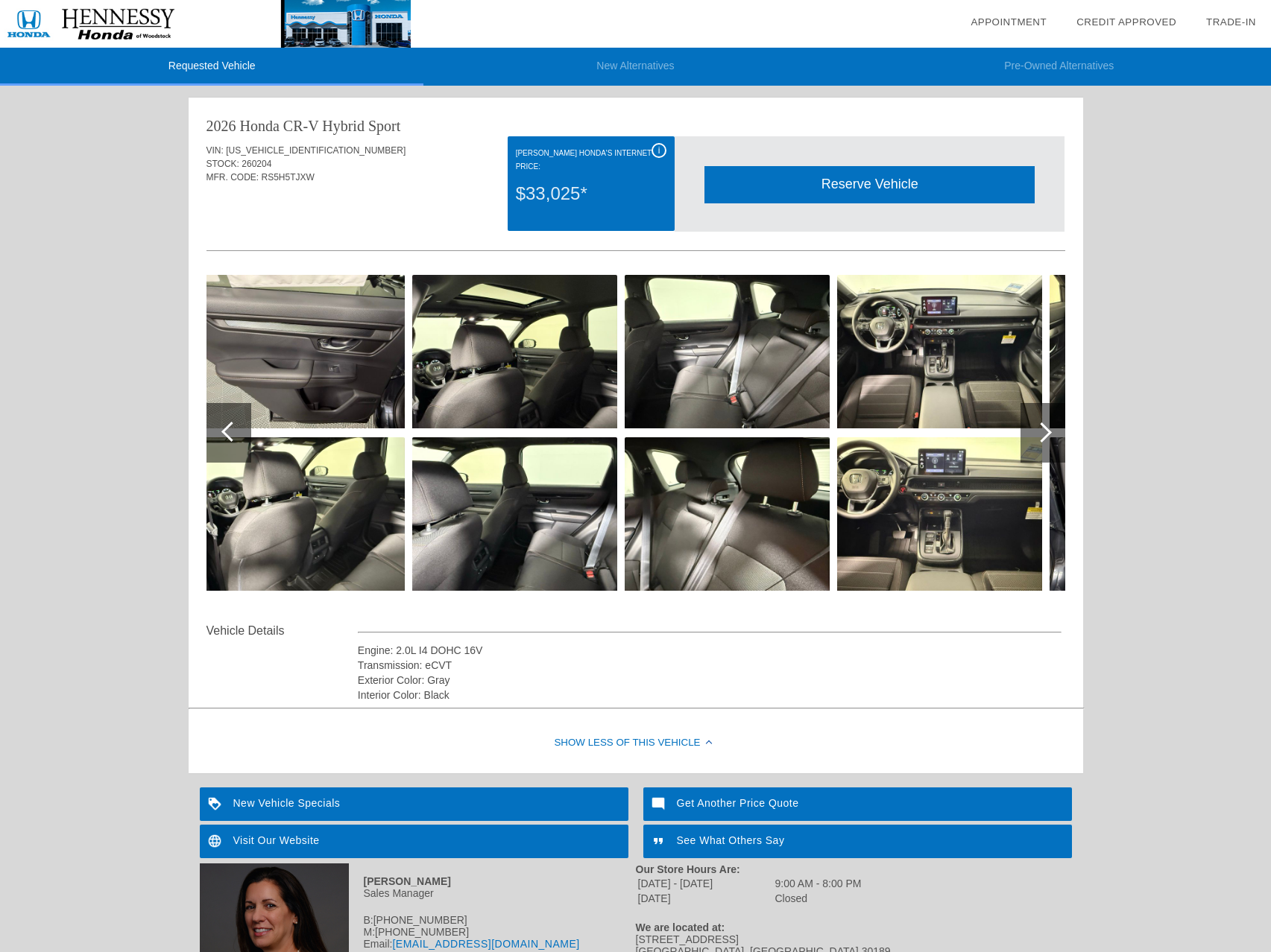
click at [239, 438] on div at bounding box center [228, 432] width 44 height 60
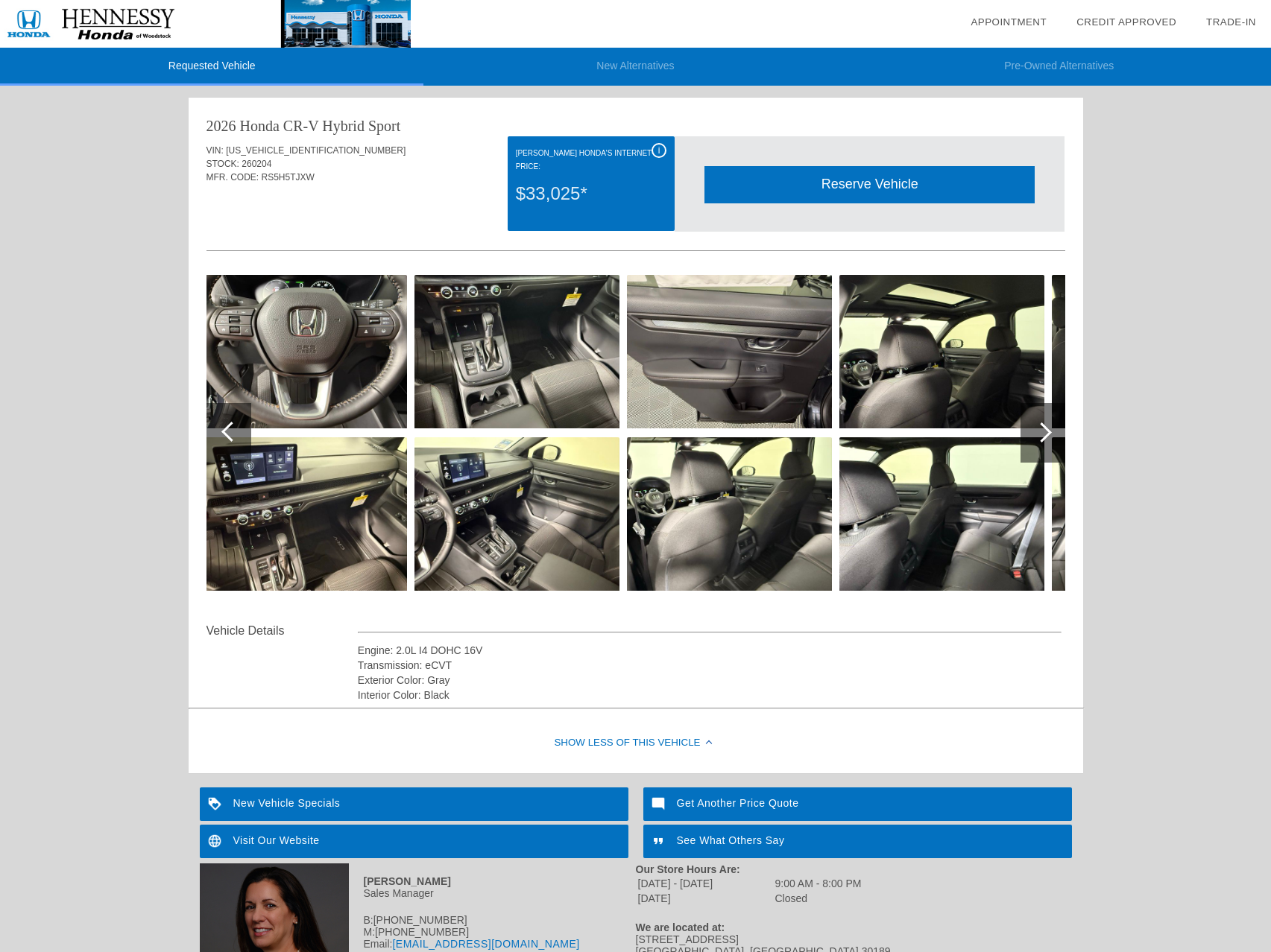
click at [239, 438] on div at bounding box center [228, 432] width 44 height 60
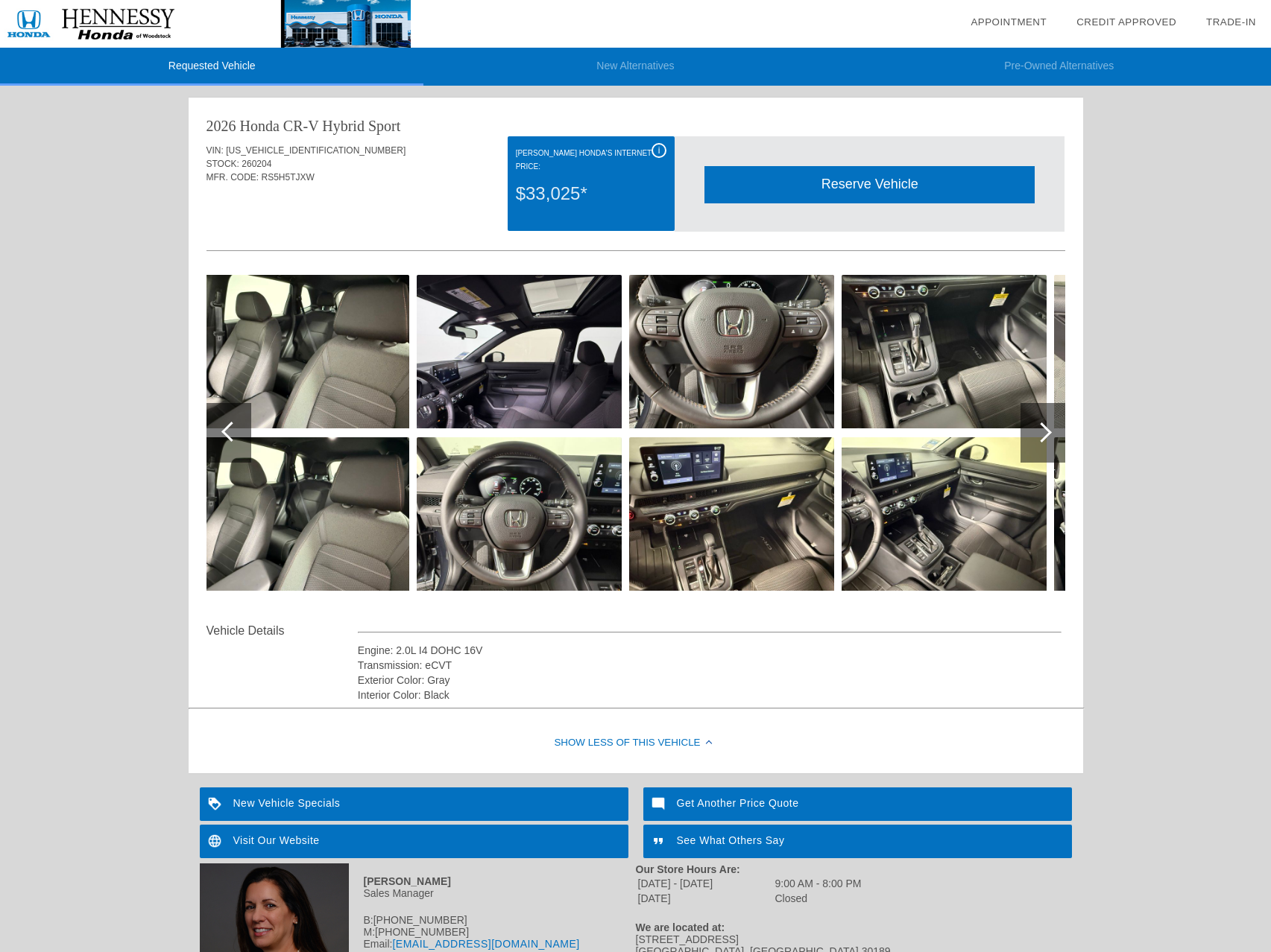
click at [239, 438] on div at bounding box center [228, 432] width 44 height 60
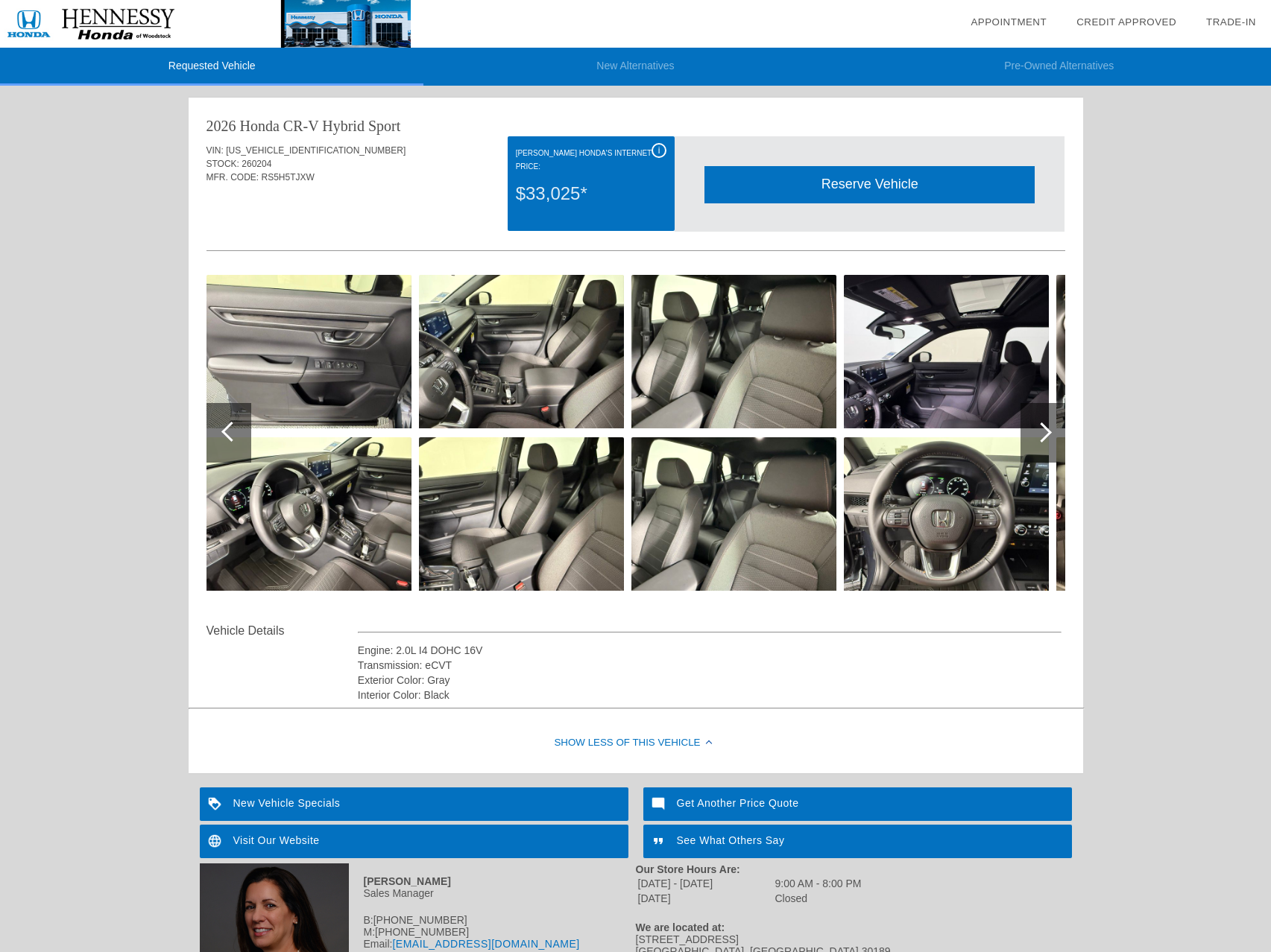
click at [239, 438] on div at bounding box center [228, 432] width 44 height 60
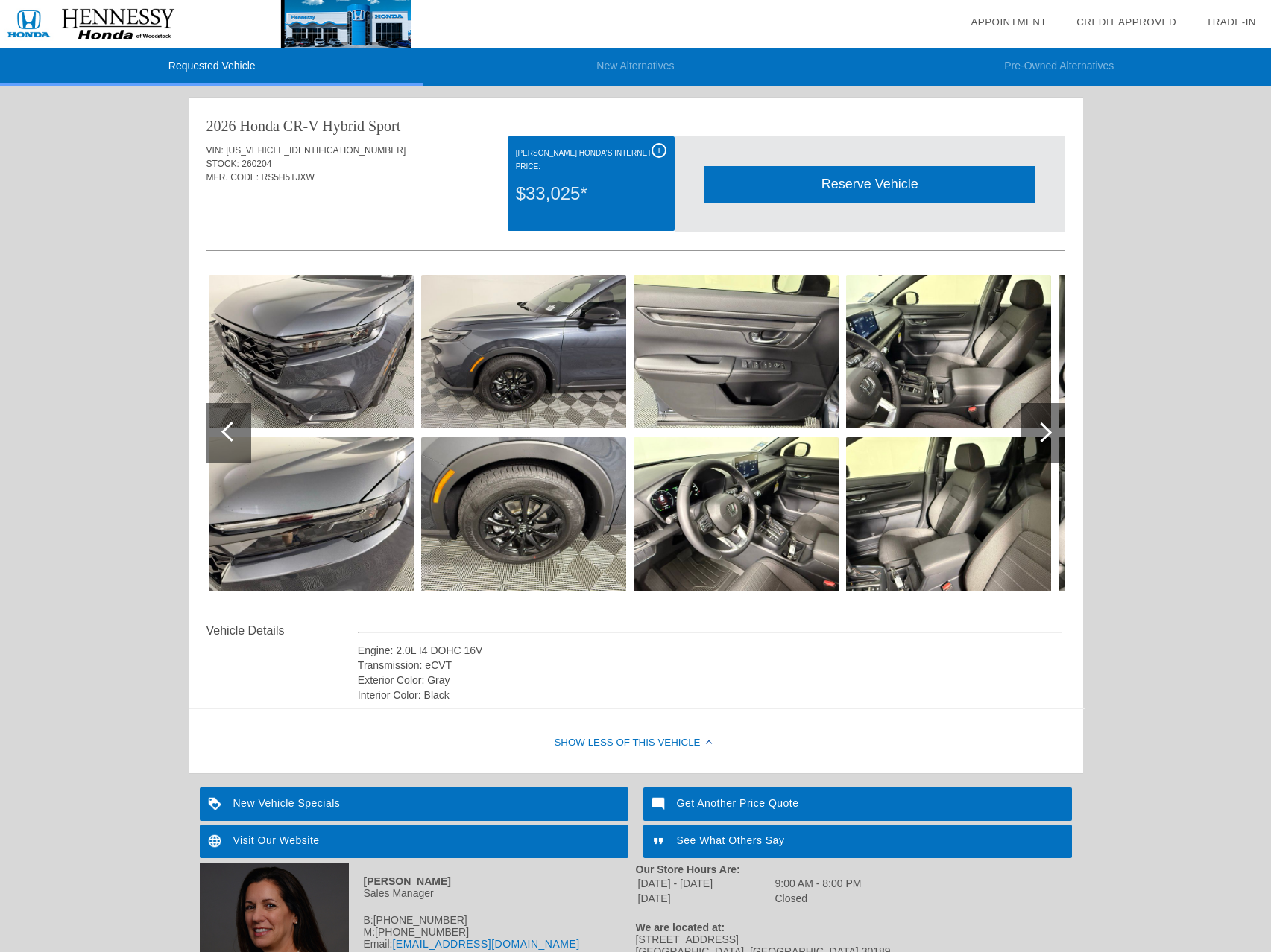
click at [239, 438] on div at bounding box center [228, 432] width 44 height 60
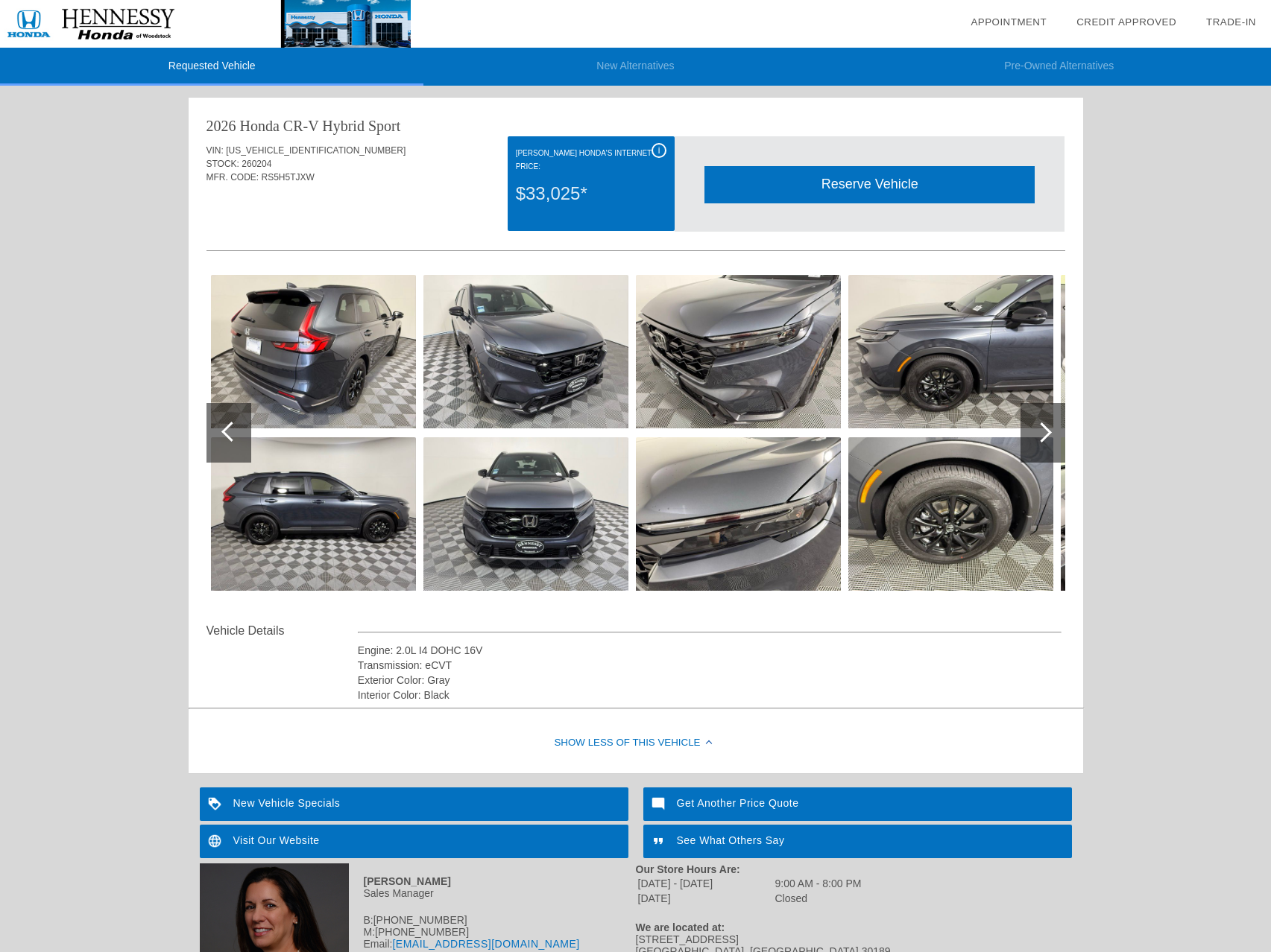
click at [239, 438] on div at bounding box center [228, 432] width 44 height 60
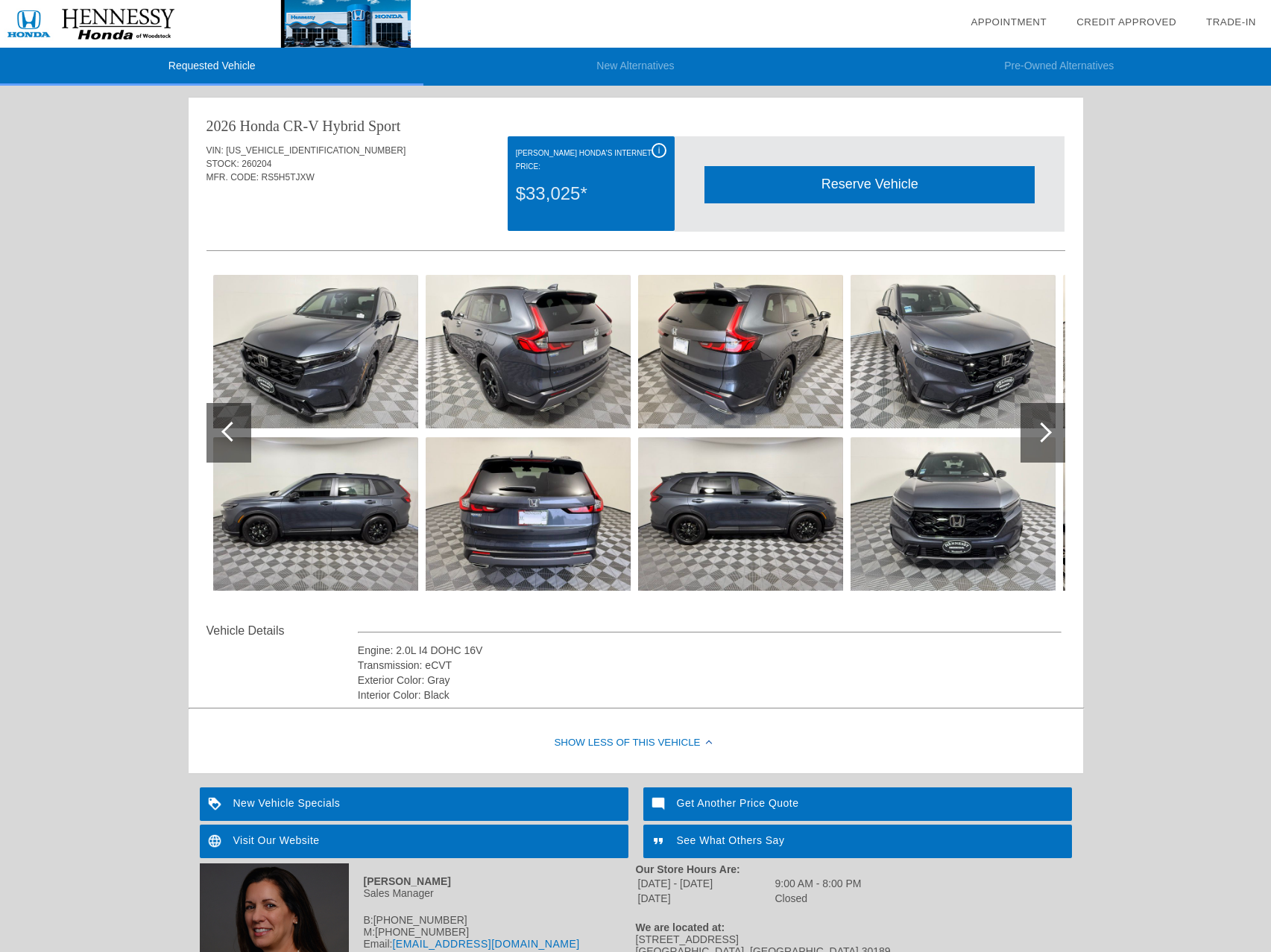
click at [239, 438] on div at bounding box center [228, 432] width 44 height 60
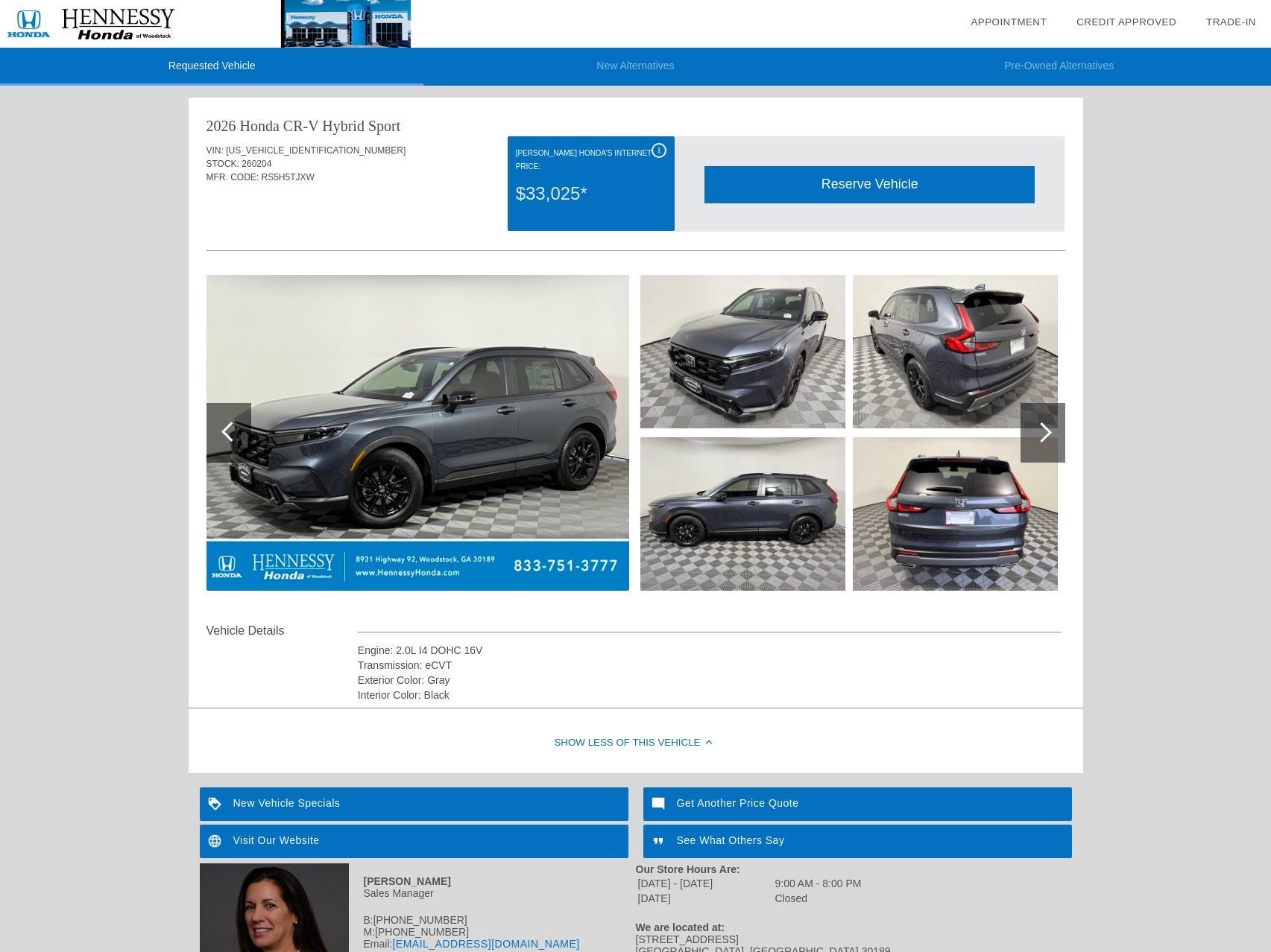
click at [239, 438] on div at bounding box center [228, 432] width 44 height 60
